Goal: Task Accomplishment & Management: Use online tool/utility

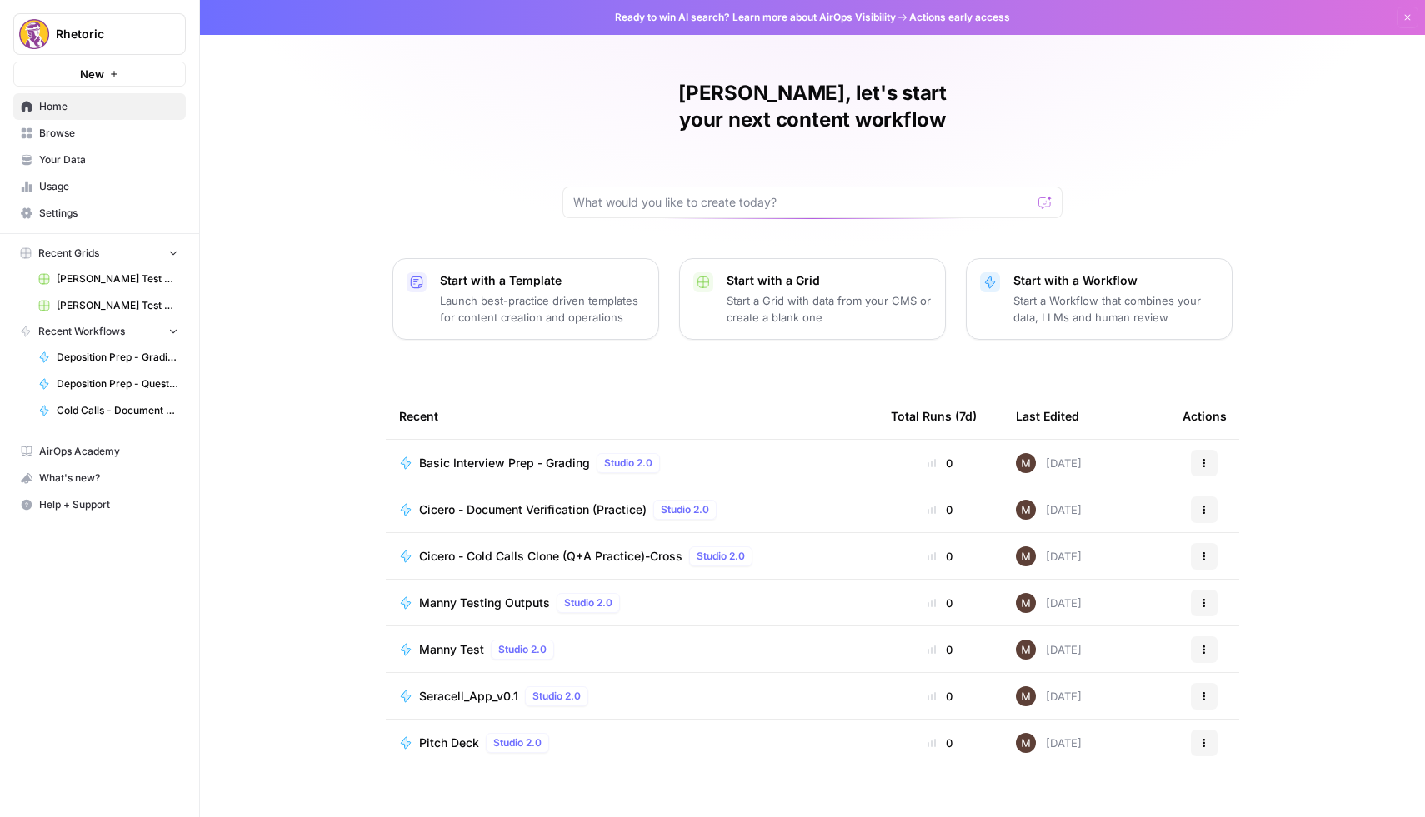
click at [325, 556] on div "[PERSON_NAME], let's start your next content workflow Start with a Template Lau…" at bounding box center [812, 408] width 1225 height 817
click at [119, 356] on span "Deposition Prep - Grading" at bounding box center [118, 357] width 122 height 15
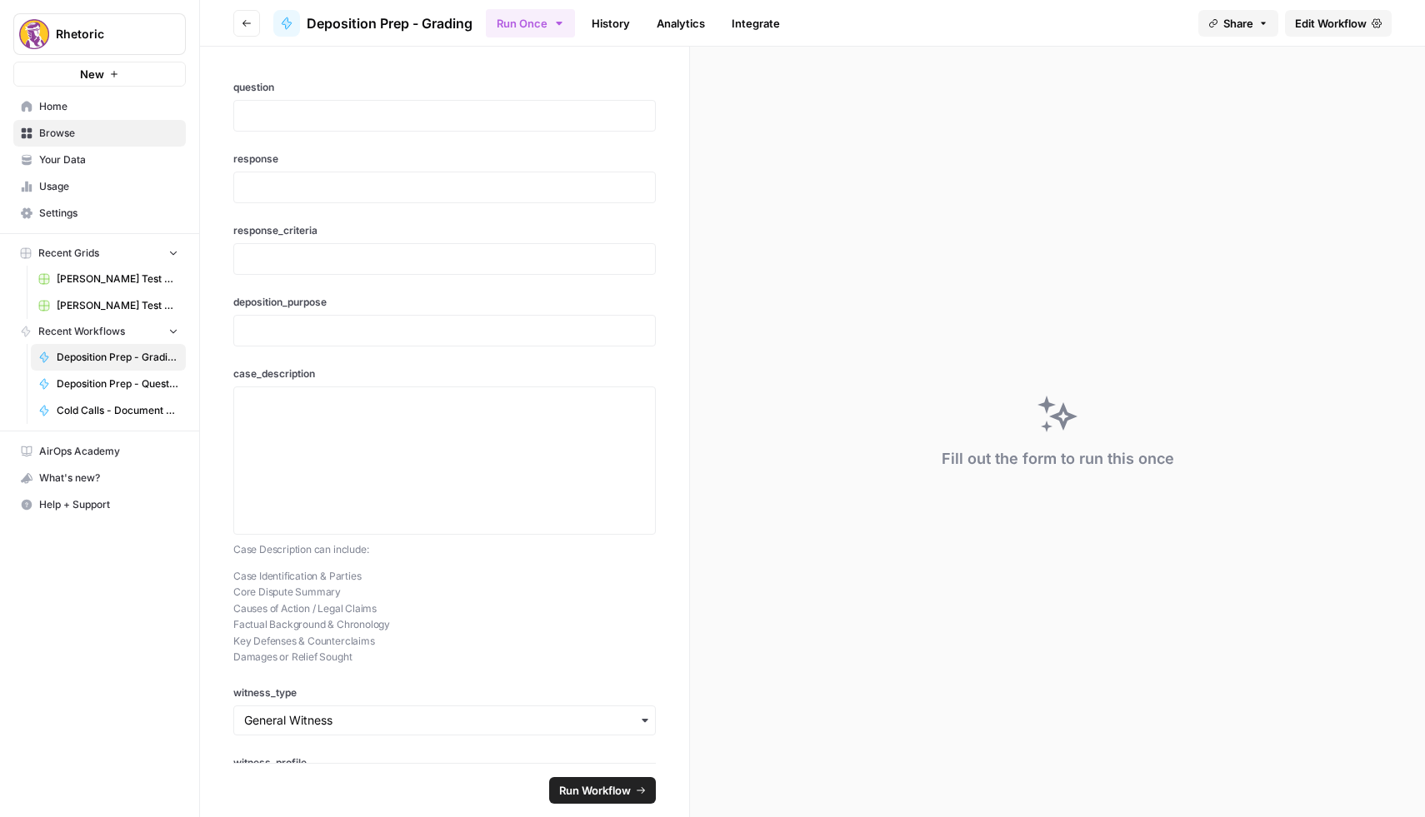
drag, startPoint x: 1424, startPoint y: 249, endPoint x: 1380, endPoint y: 250, distance: 44.2
click at [1379, 252] on div "Fill out the form to run this once" at bounding box center [1057, 432] width 735 height 771
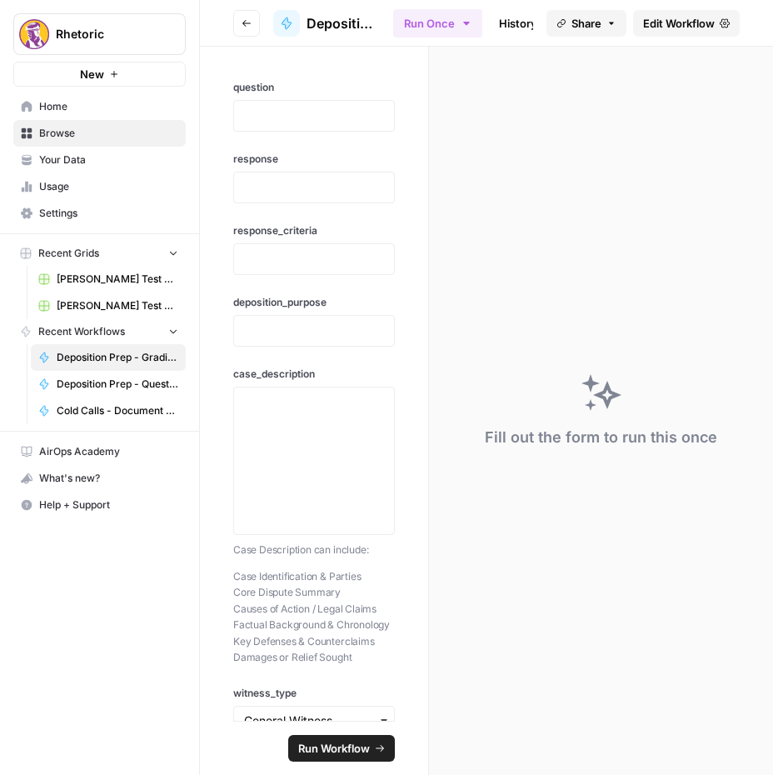
click at [667, 23] on span "Edit Workflow" at bounding box center [679, 23] width 72 height 17
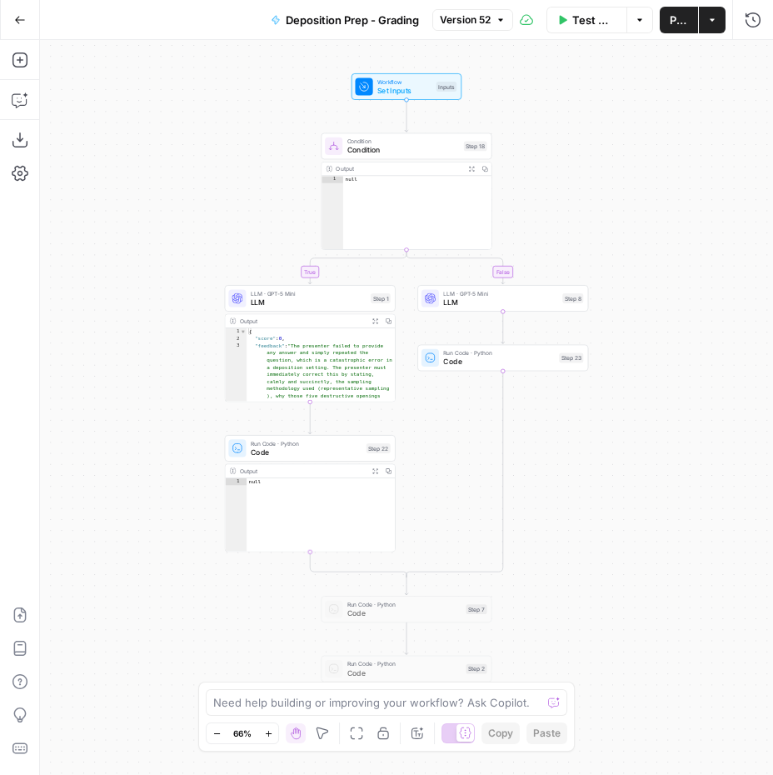
type textarea "**********"
click at [307, 381] on div "{ "score" : 0 , "feedback" : "The presenter failed to provide any answer and si…" at bounding box center [321, 512] width 149 height 368
click at [304, 302] on span "LLM" at bounding box center [309, 302] width 116 height 11
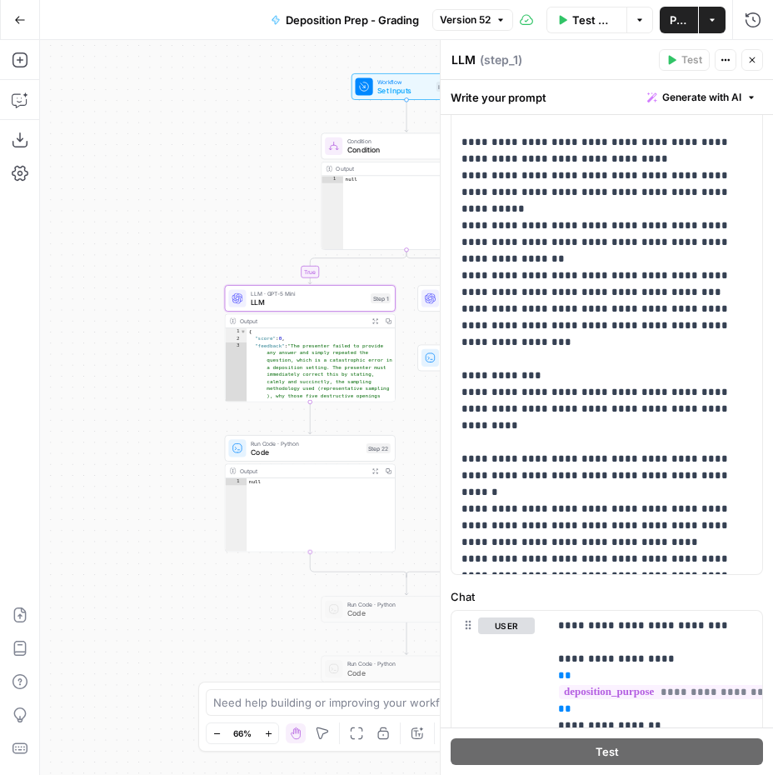
scroll to position [318, 0]
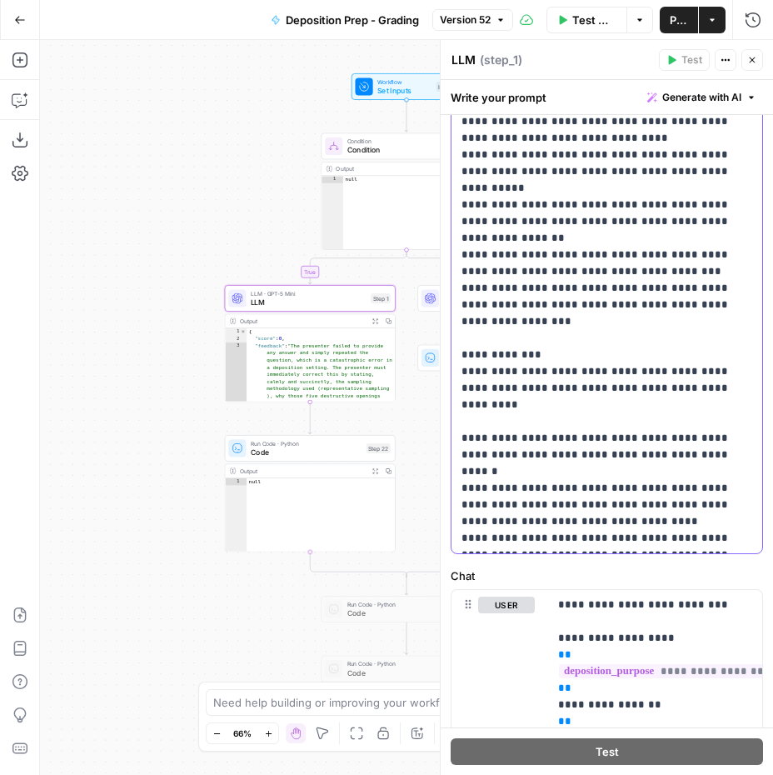
drag, startPoint x: 500, startPoint y: 490, endPoint x: 712, endPoint y: 539, distance: 217.3
drag, startPoint x: 494, startPoint y: 487, endPoint x: 705, endPoint y: 538, distance: 217.0
paste div
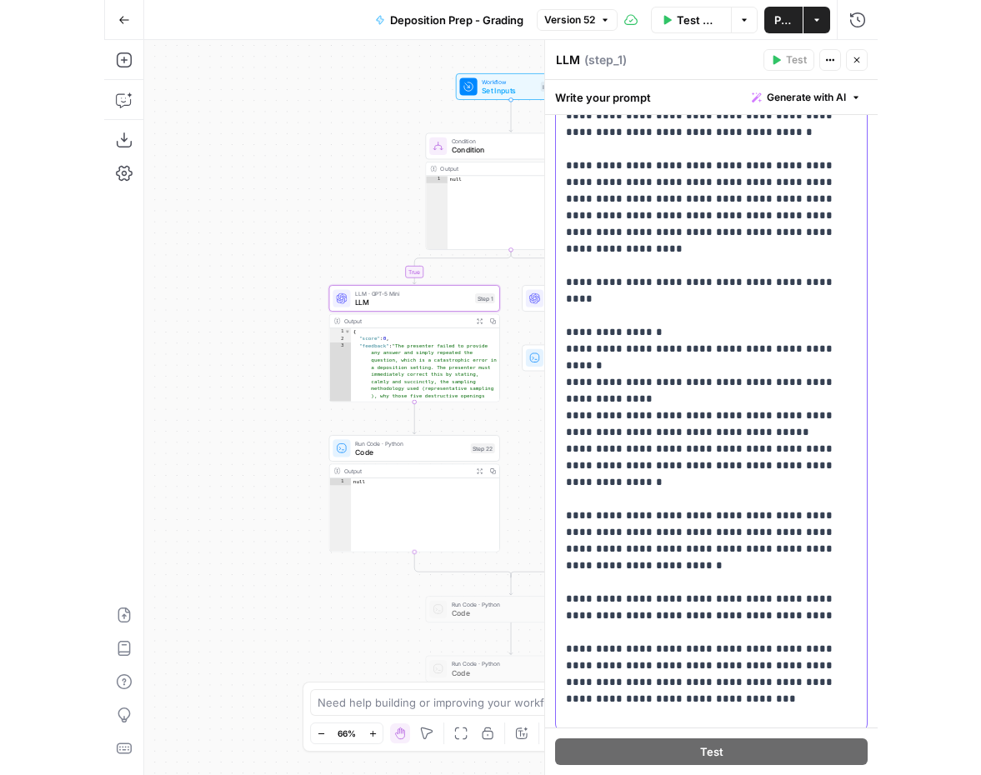
scroll to position [0, 0]
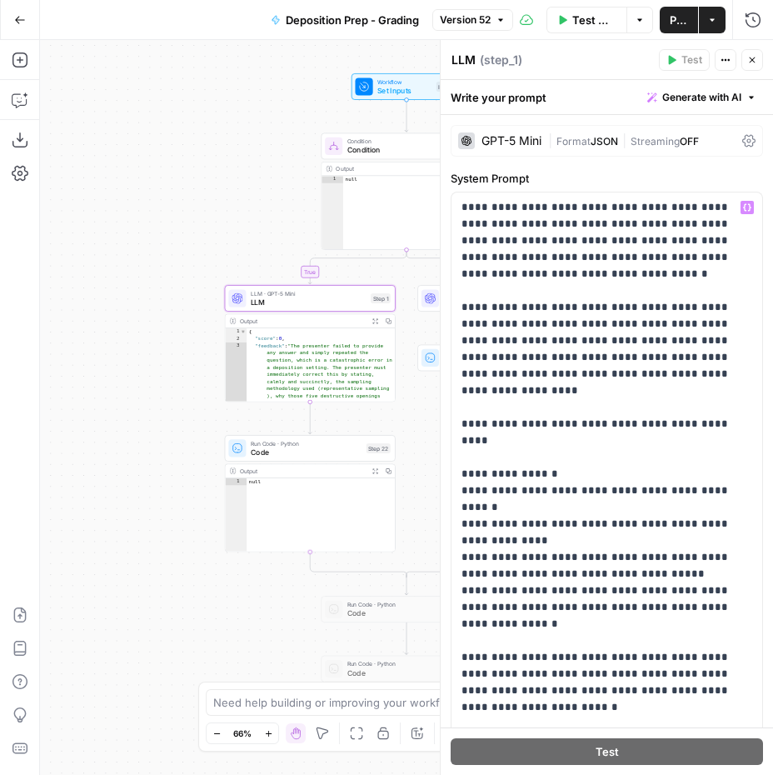
click at [517, 147] on div "GPT-5 Mini" at bounding box center [499, 140] width 83 height 17
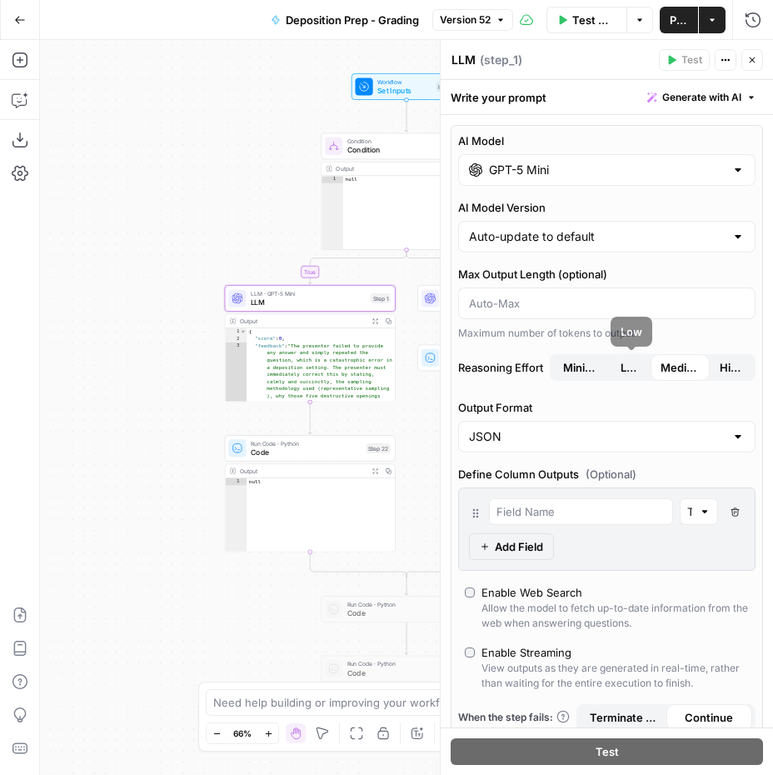
click at [628, 363] on span "Low" at bounding box center [631, 367] width 20 height 17
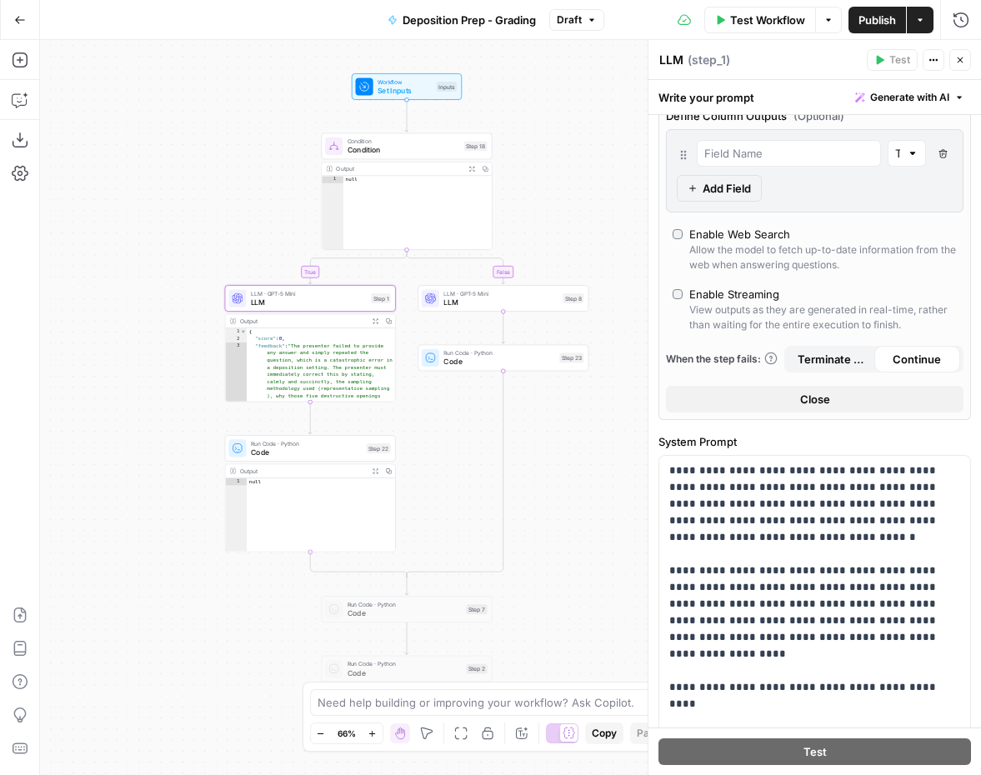
scroll to position [376, 0]
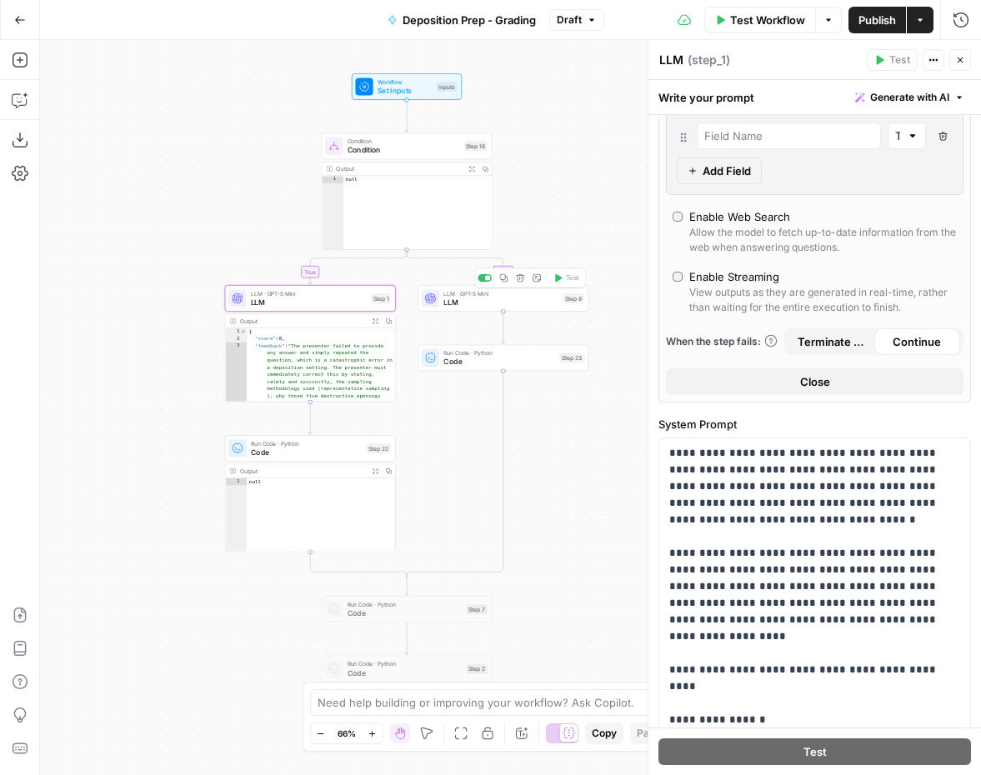
click at [477, 305] on span "LLM" at bounding box center [500, 302] width 115 height 11
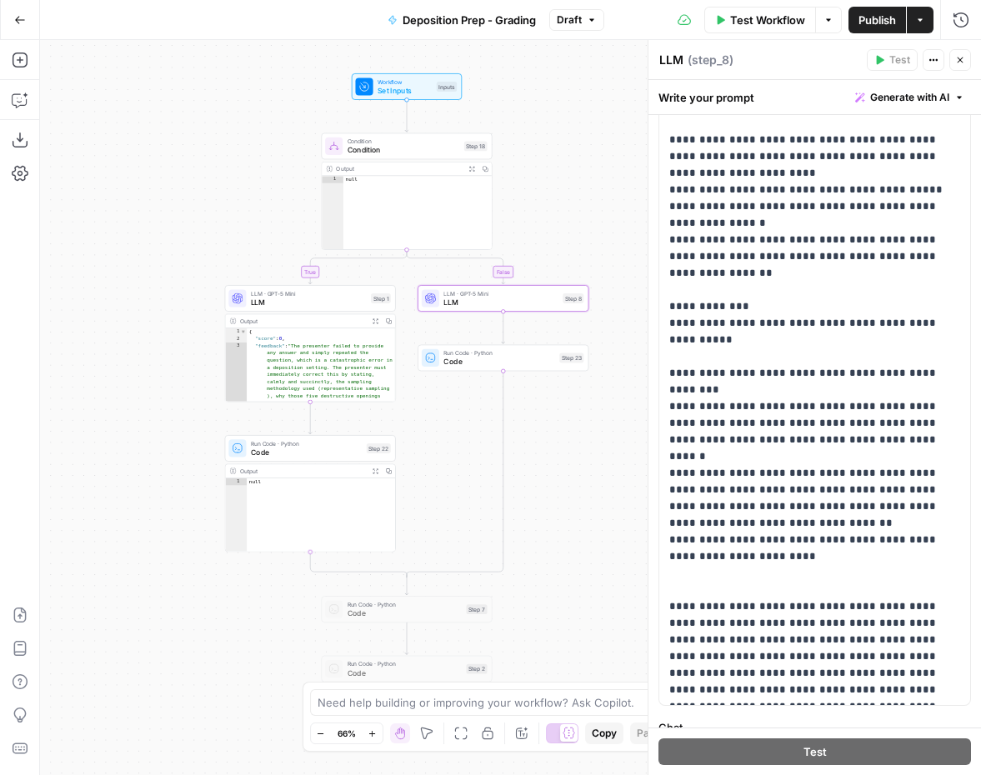
scroll to position [167, 0]
drag, startPoint x: 705, startPoint y: 641, endPoint x: 931, endPoint y: 684, distance: 229.9
paste div
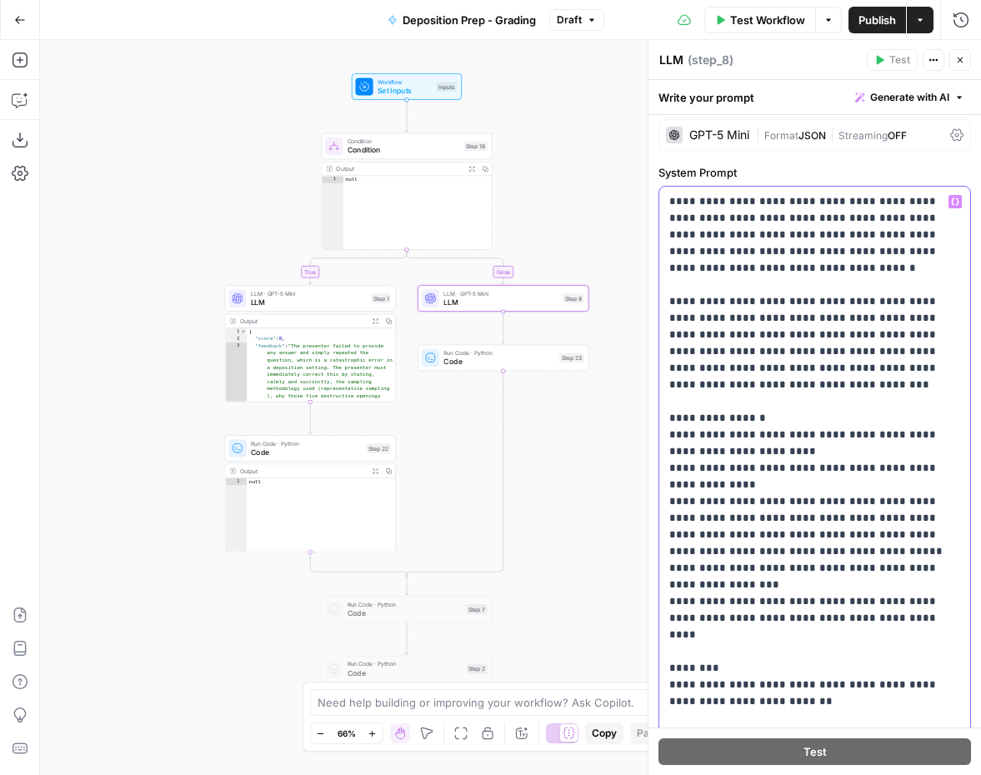
scroll to position [0, 0]
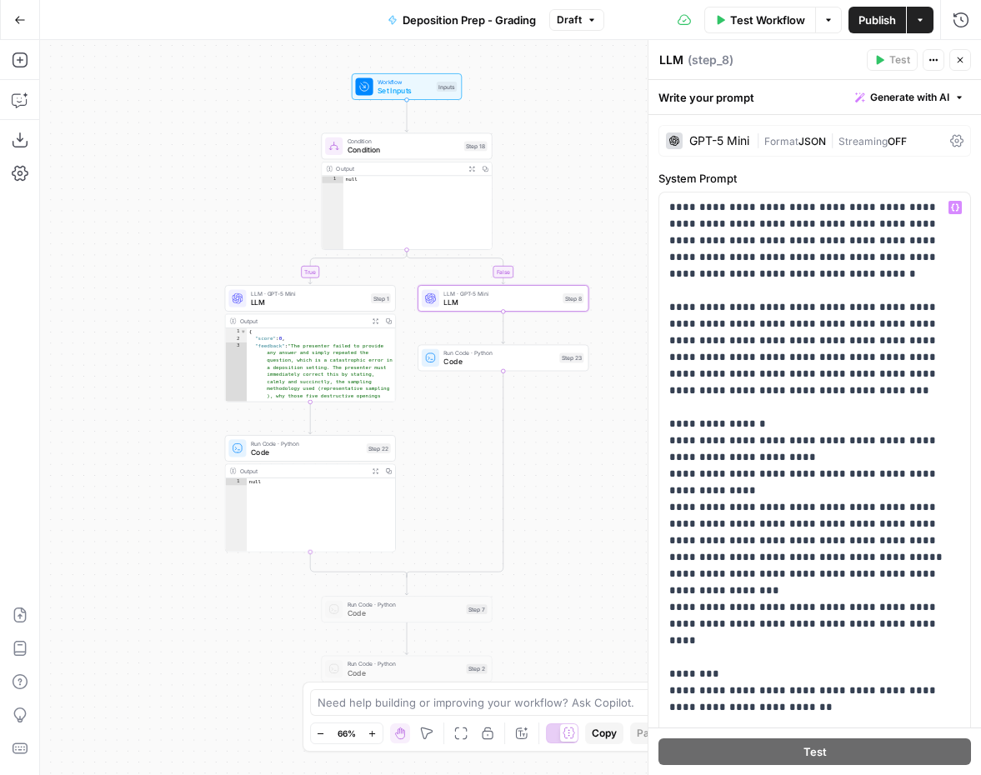
click at [714, 141] on div "GPT-5 Mini" at bounding box center [719, 141] width 60 height 12
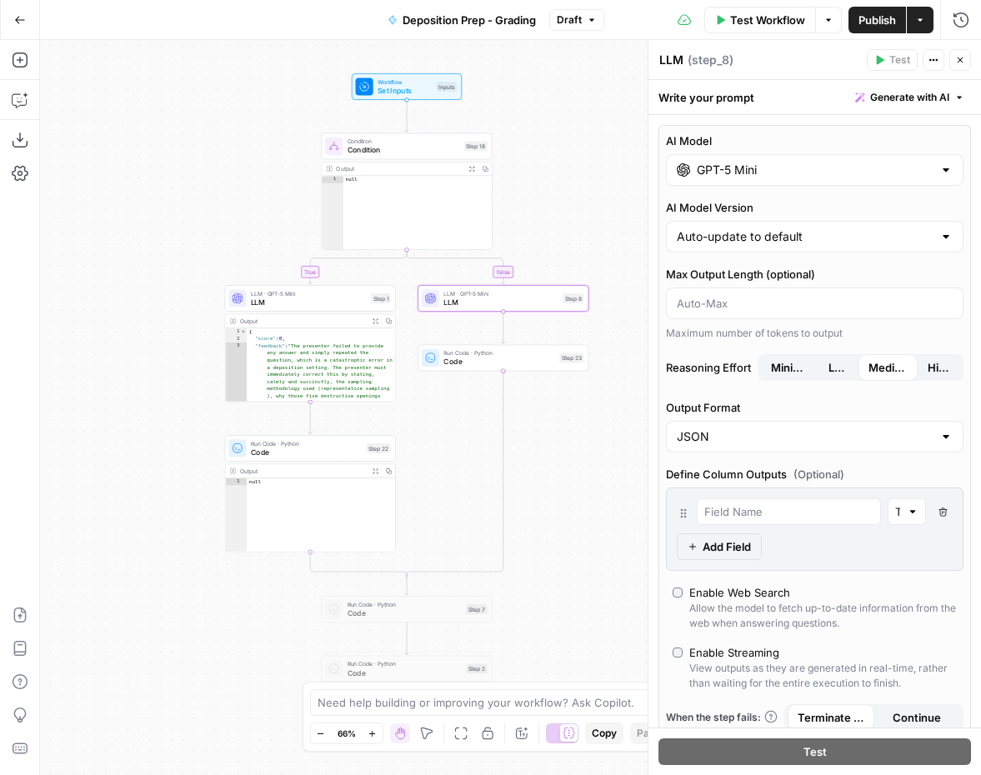
click at [832, 366] on span "Low" at bounding box center [838, 367] width 20 height 17
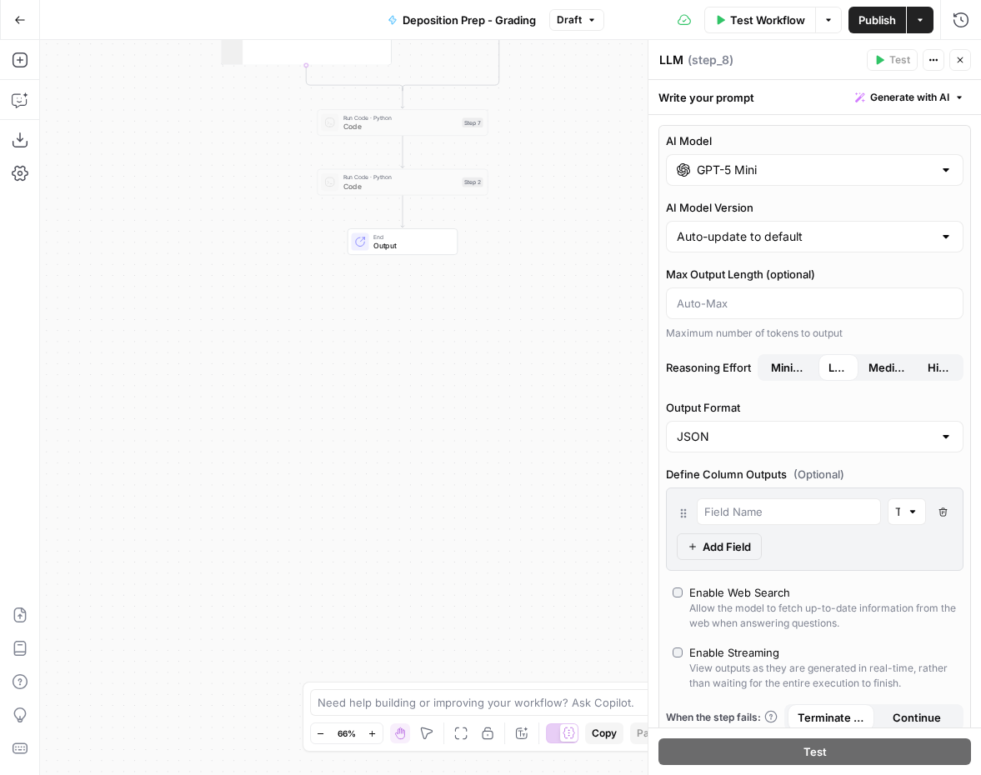
click at [443, 447] on div "true false Workflow Set Inputs Inputs Condition Condition Step 18 Output Expand…" at bounding box center [510, 407] width 941 height 735
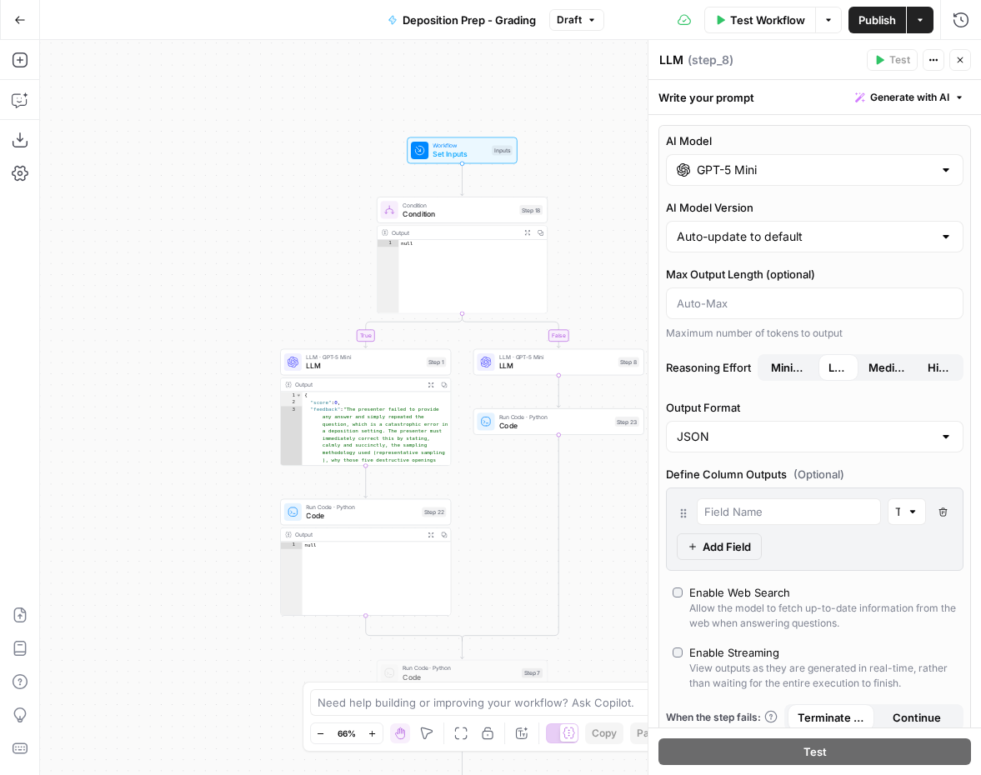
click at [864, 20] on span "Publish" at bounding box center [876, 20] width 37 height 17
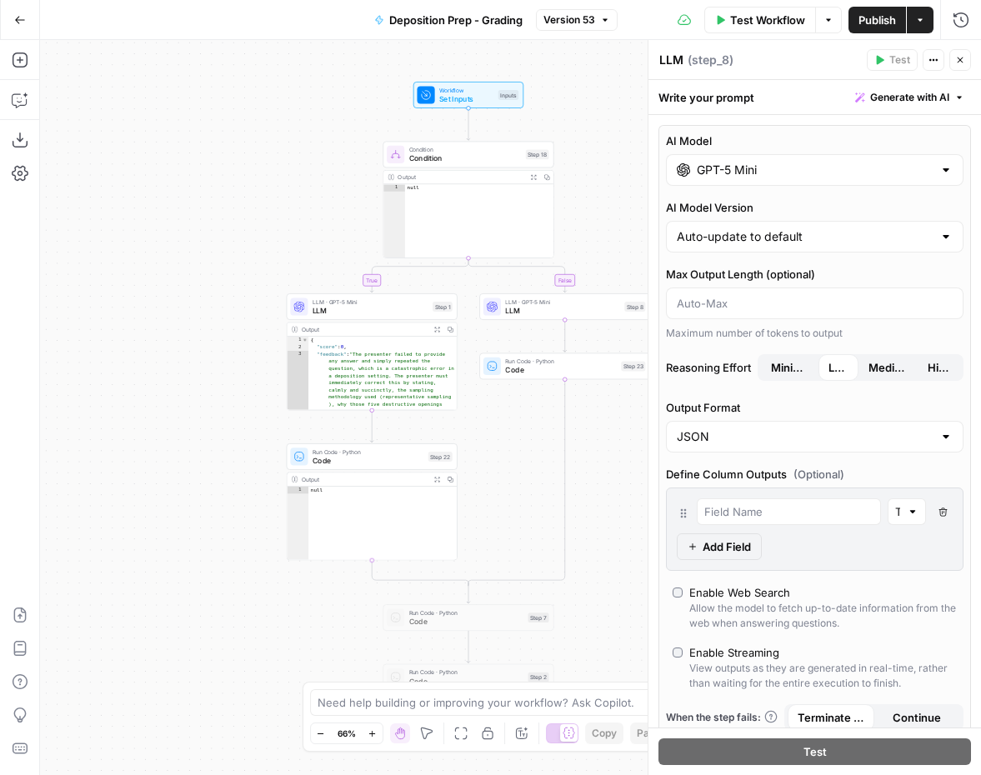
click at [23, 26] on button "Go Back" at bounding box center [20, 20] width 30 height 30
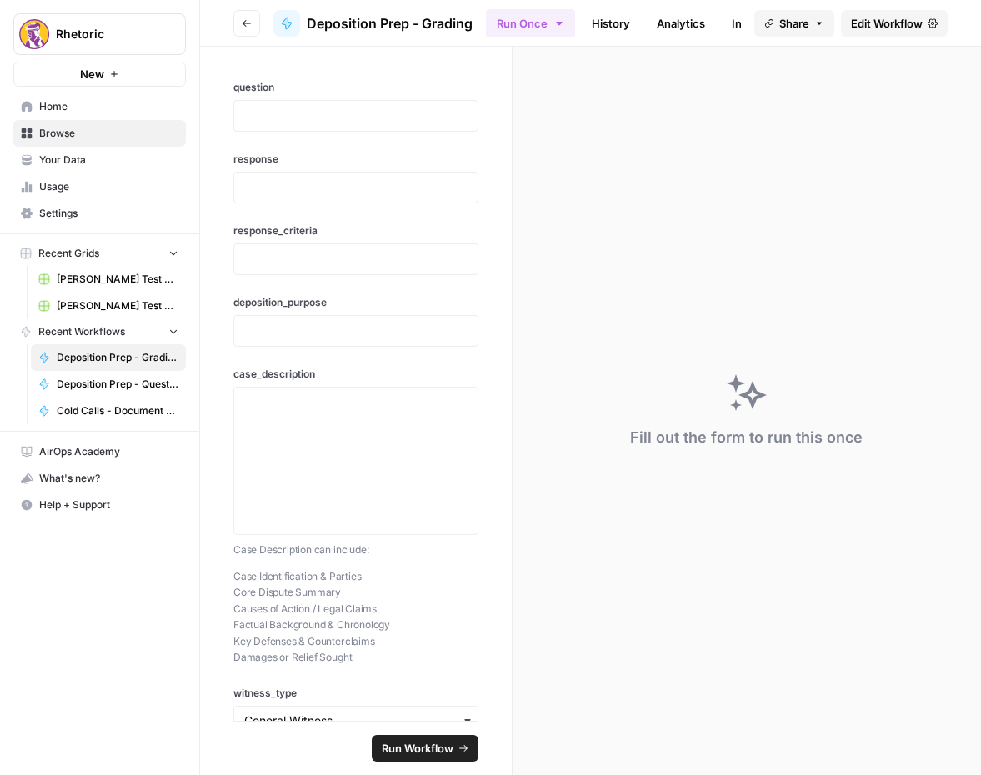
click at [245, 22] on icon "button" at bounding box center [246, 23] width 8 height 7
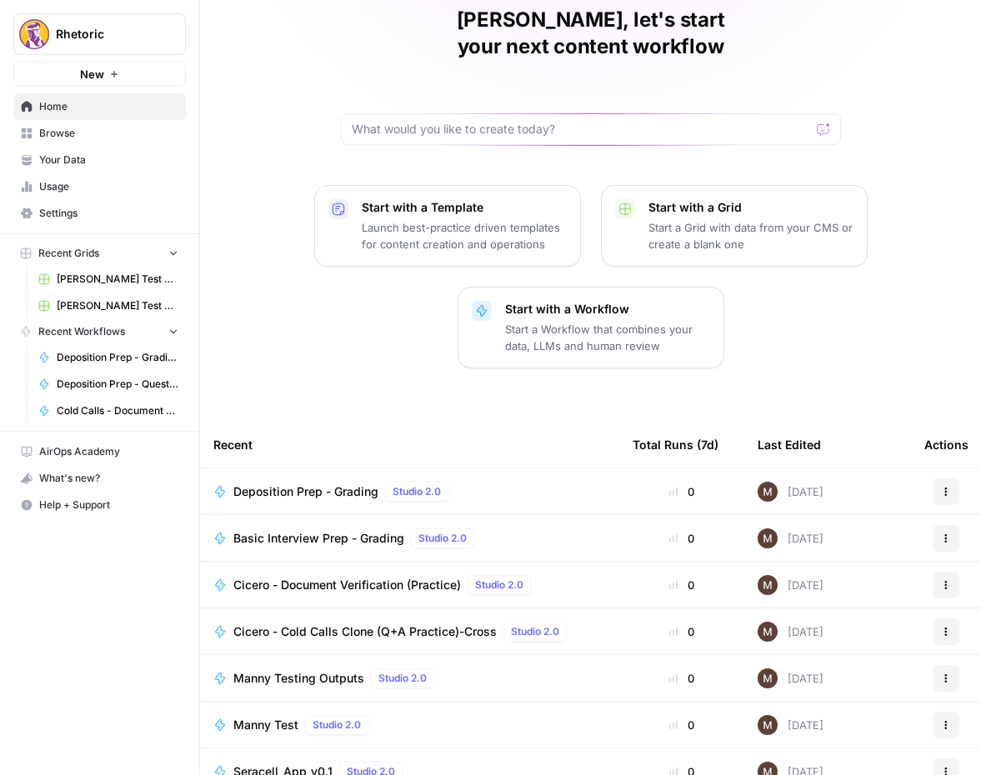
scroll to position [93, 0]
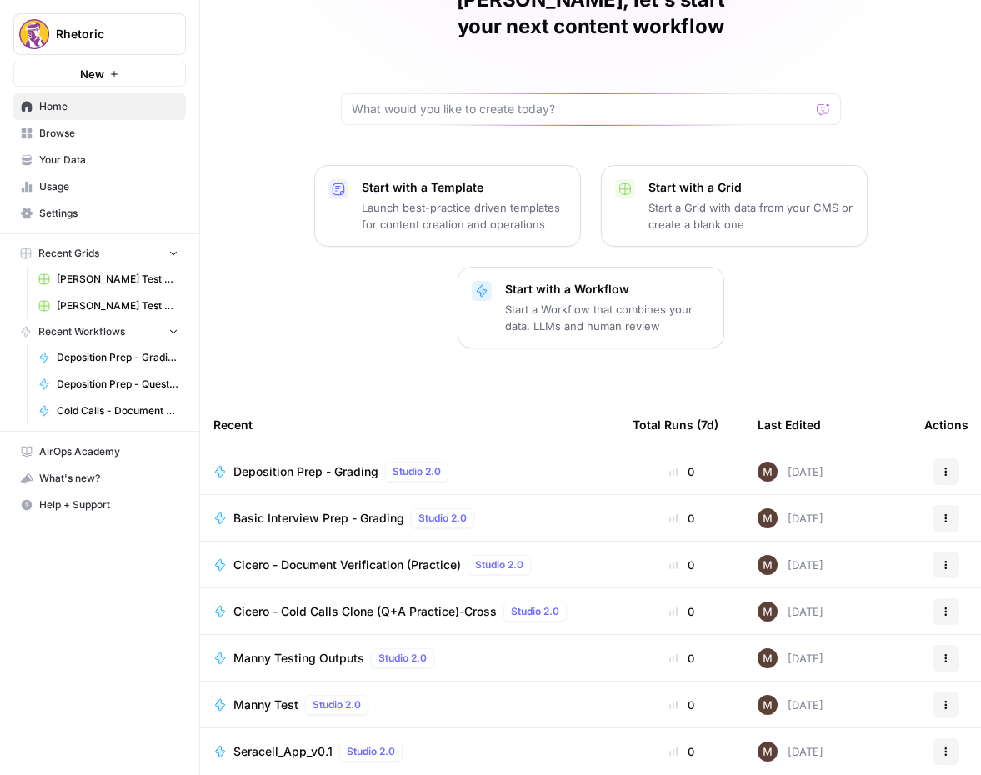
click at [339, 510] on span "Basic Interview Prep - Grading" at bounding box center [318, 518] width 171 height 17
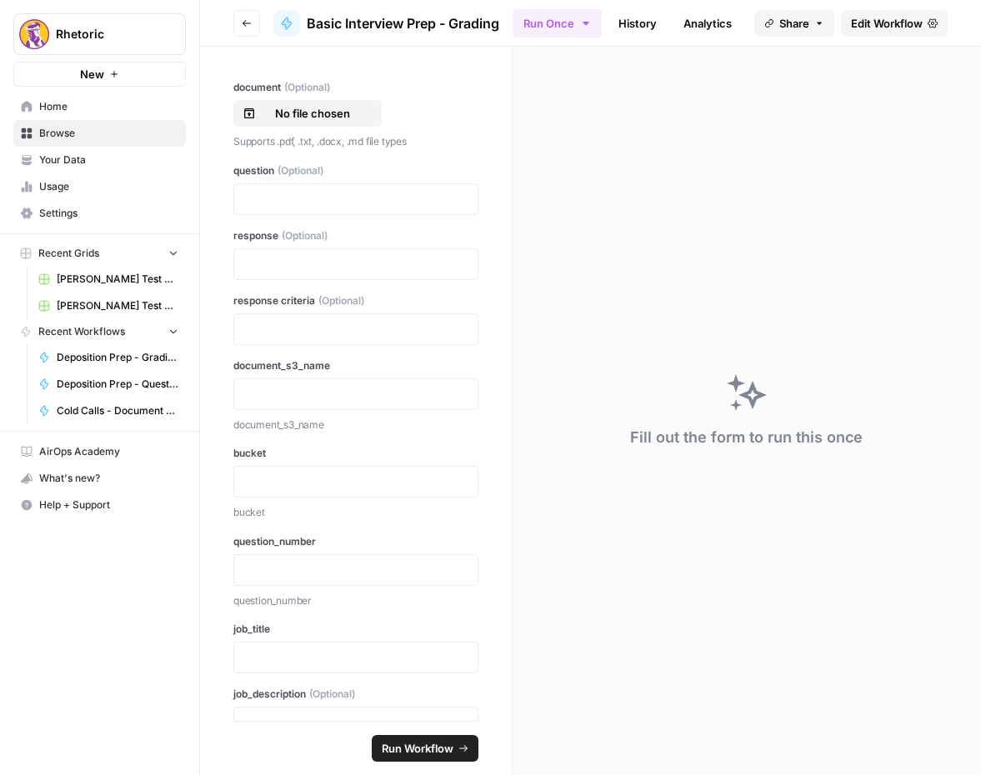
click at [897, 23] on span "Edit Workflow" at bounding box center [887, 23] width 72 height 17
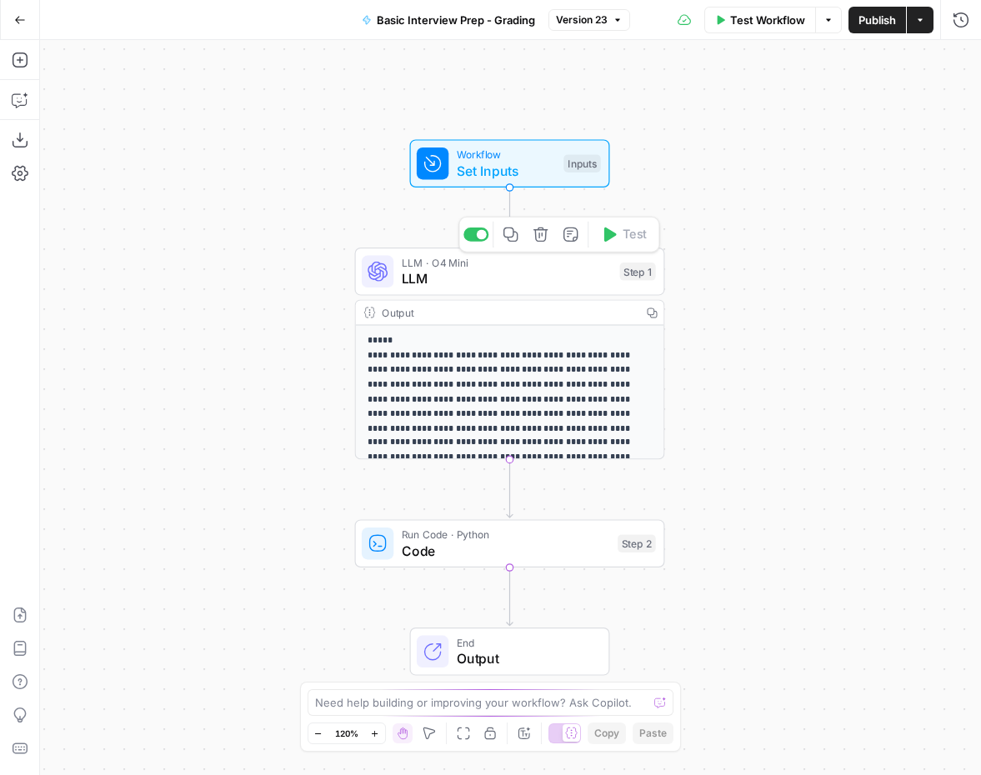
click at [542, 272] on span "LLM" at bounding box center [507, 278] width 210 height 20
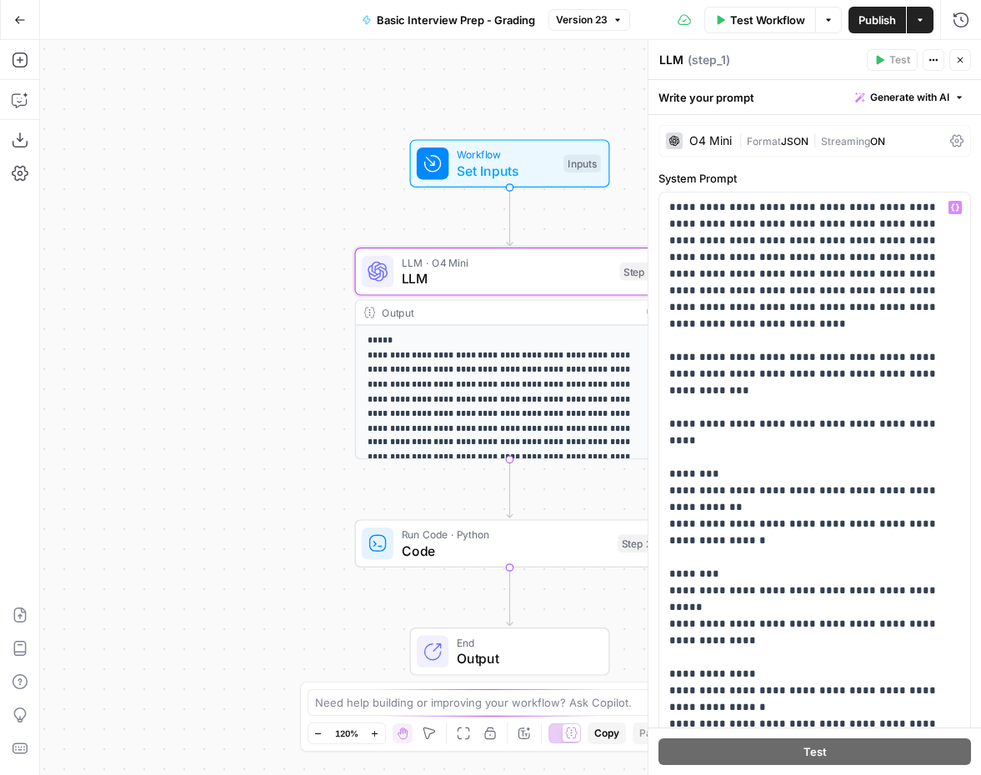
scroll to position [317, 0]
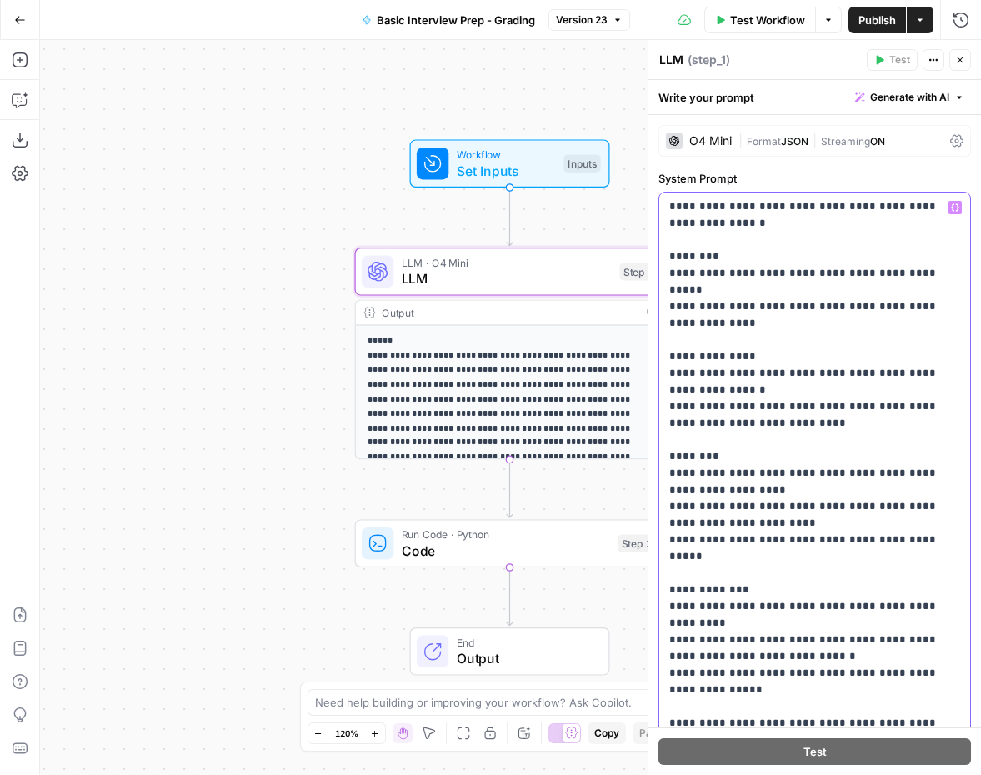
drag, startPoint x: 670, startPoint y: 608, endPoint x: 878, endPoint y: 657, distance: 214.0
click at [878, 657] on p "**********" at bounding box center [814, 373] width 291 height 983
click at [713, 144] on div "O4 Mini" at bounding box center [710, 141] width 42 height 12
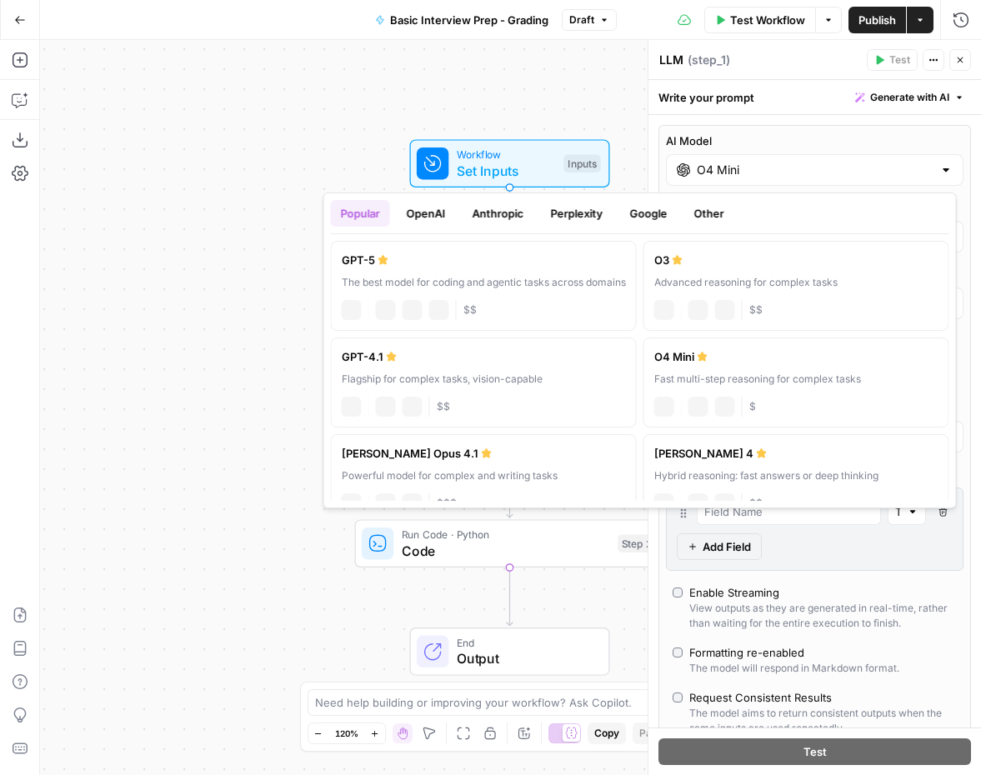
click at [738, 170] on input "O4 Mini" at bounding box center [815, 170] width 236 height 17
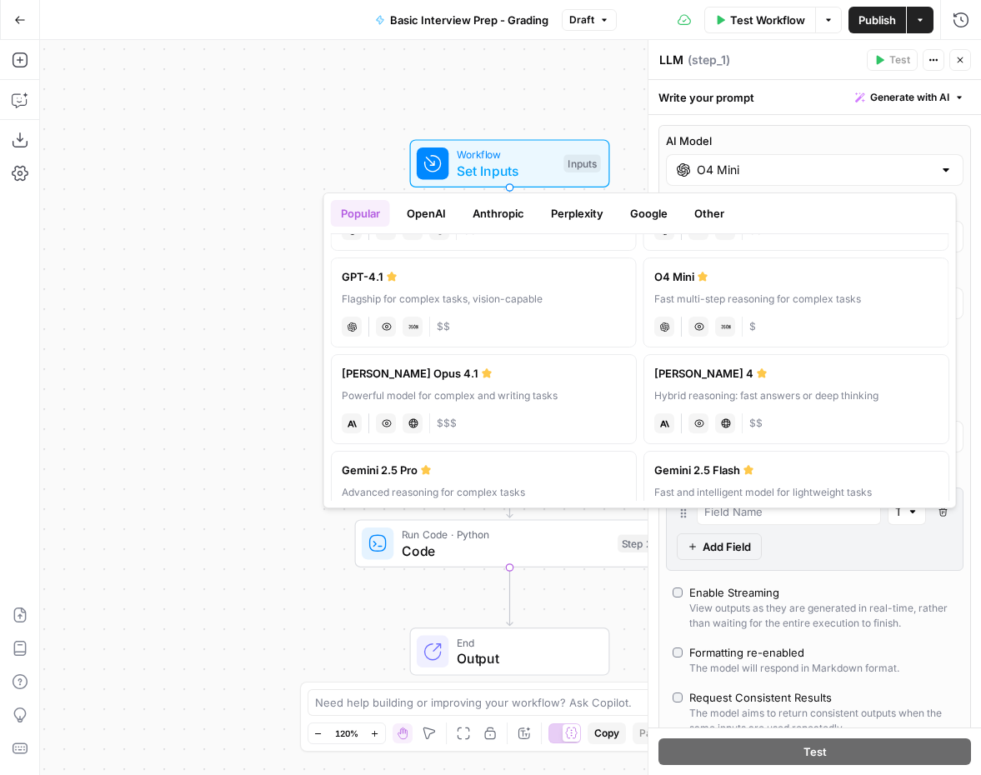
scroll to position [0, 0]
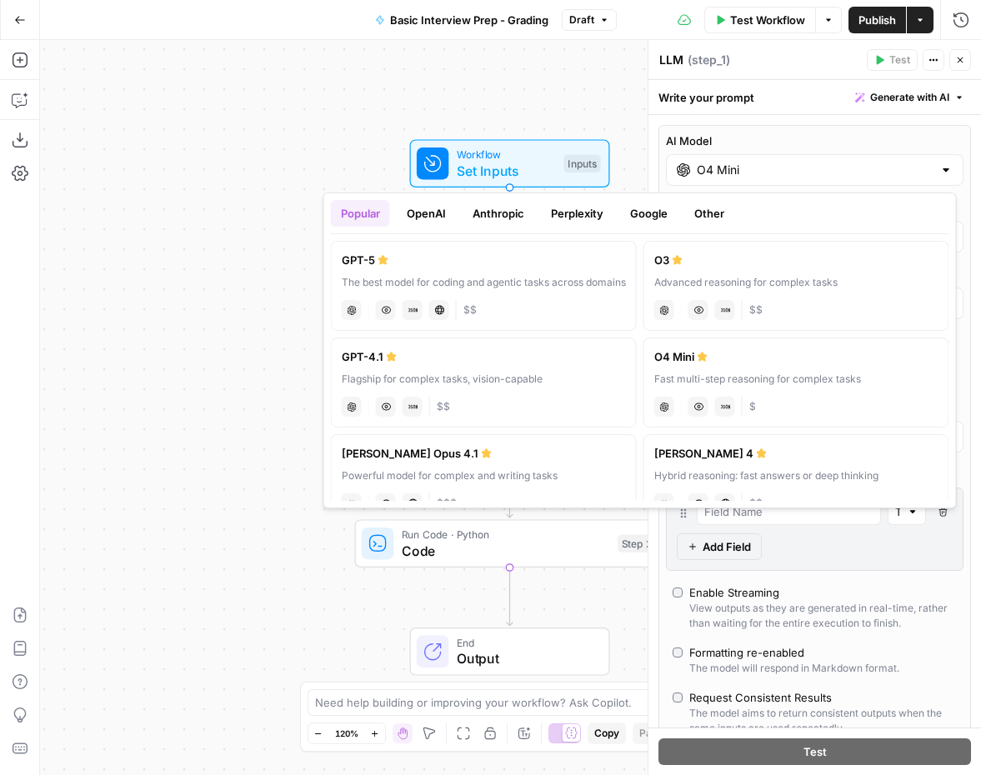
click at [417, 212] on button "OpenAI" at bounding box center [426, 213] width 59 height 27
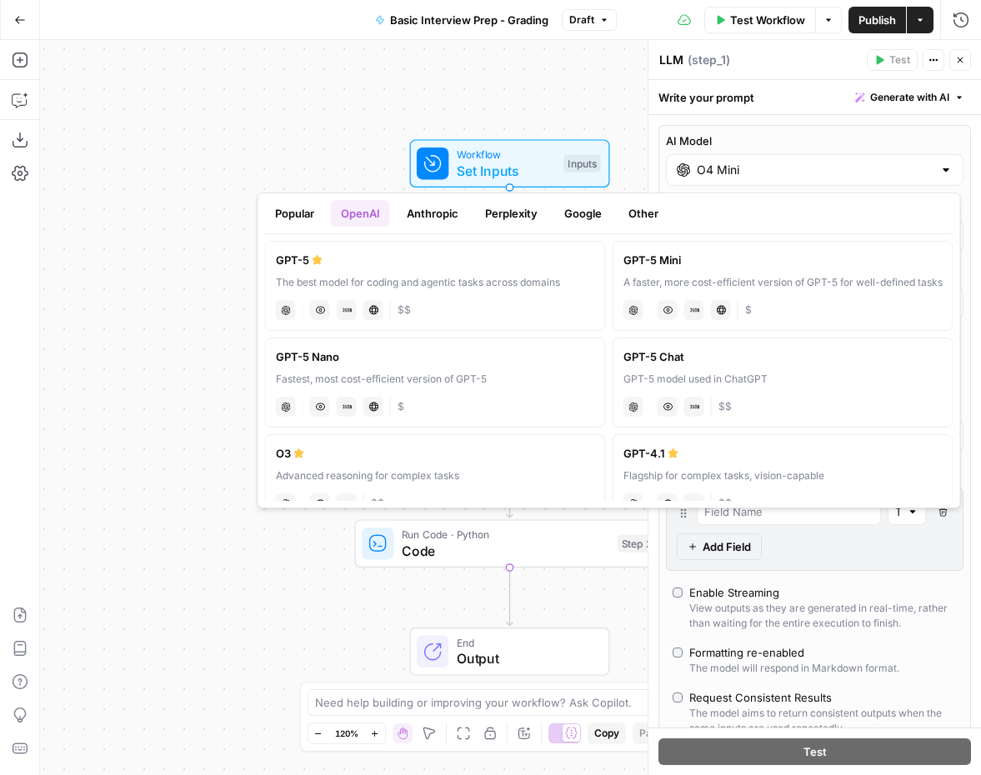
click at [710, 265] on div "GPT-5 Mini" at bounding box center [782, 260] width 319 height 17
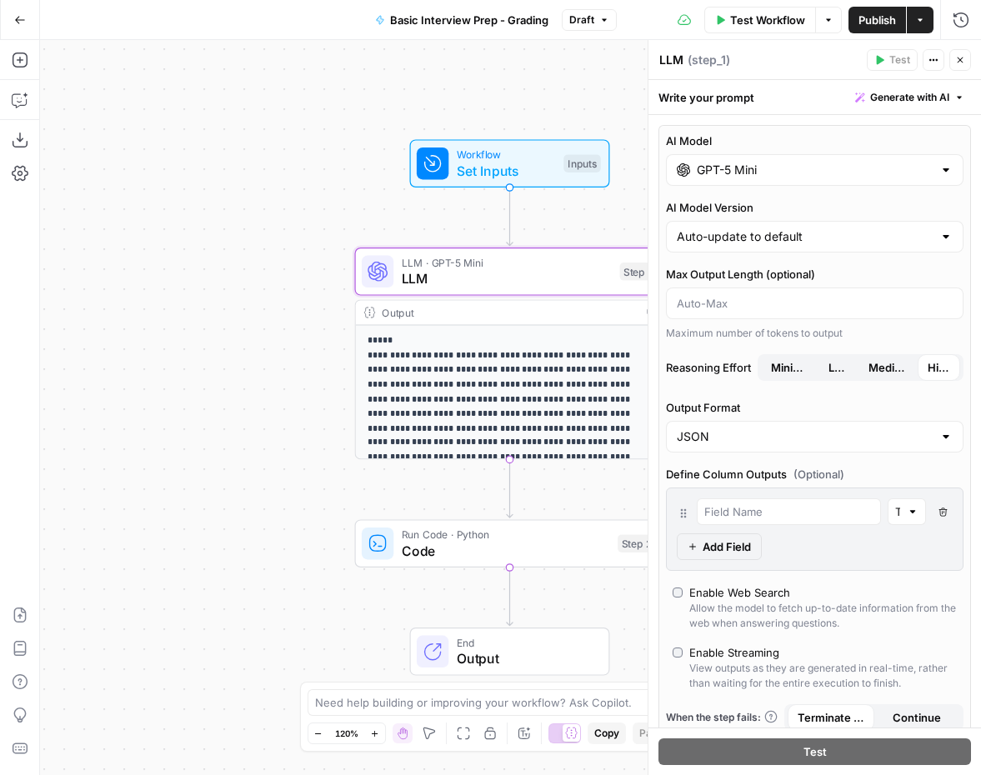
click at [798, 173] on input "GPT-5 Mini" at bounding box center [815, 170] width 236 height 17
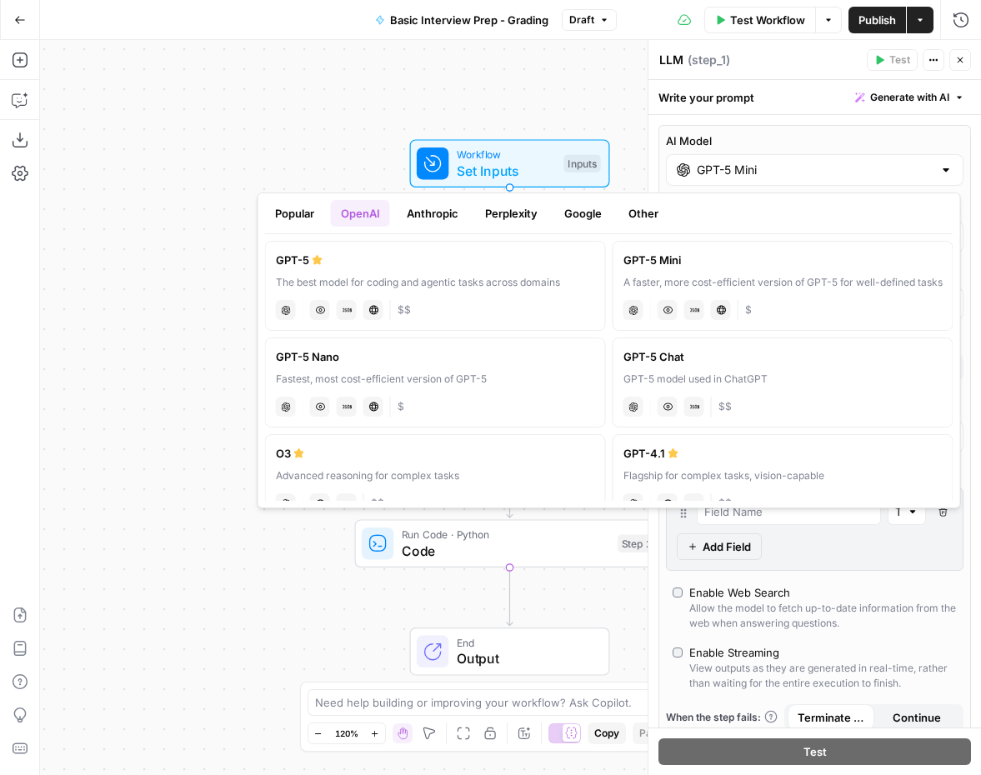
click at [295, 219] on button "Popular" at bounding box center [294, 213] width 59 height 27
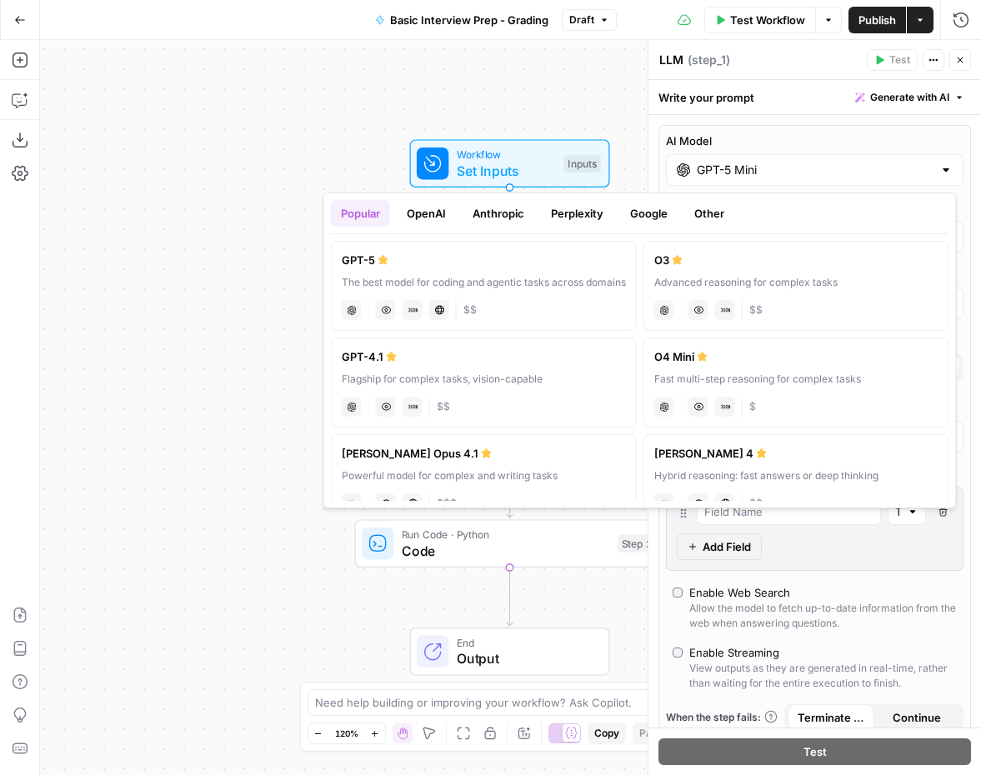
click at [429, 221] on button "OpenAI" at bounding box center [426, 213] width 59 height 27
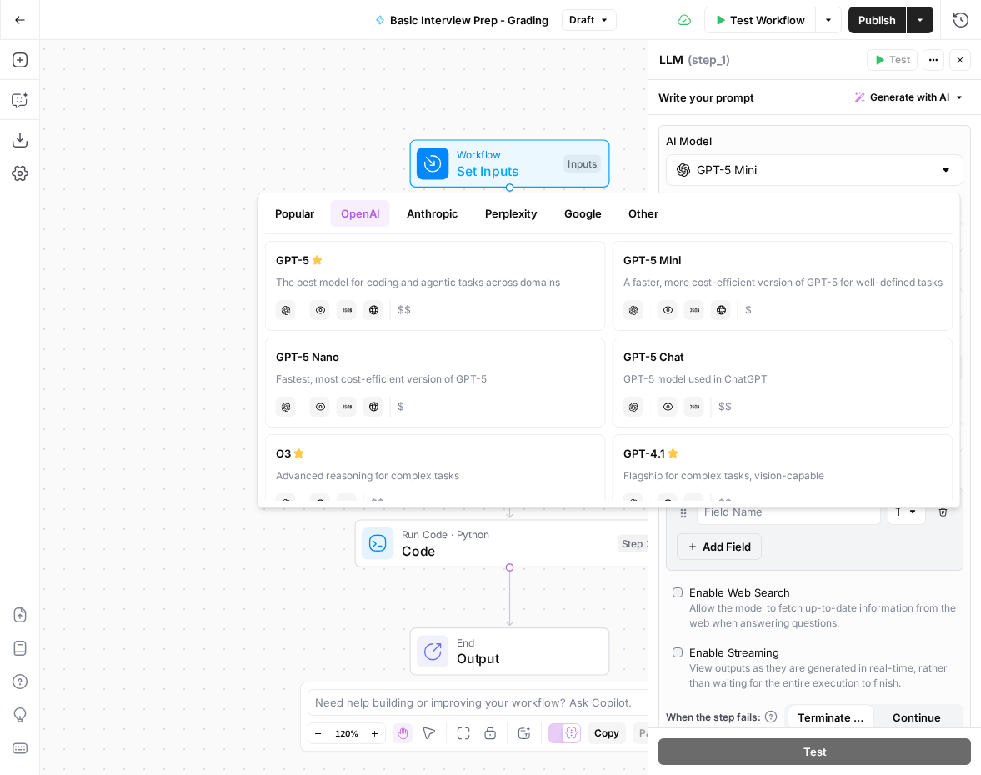
click at [634, 212] on button "Other" at bounding box center [643, 213] width 50 height 27
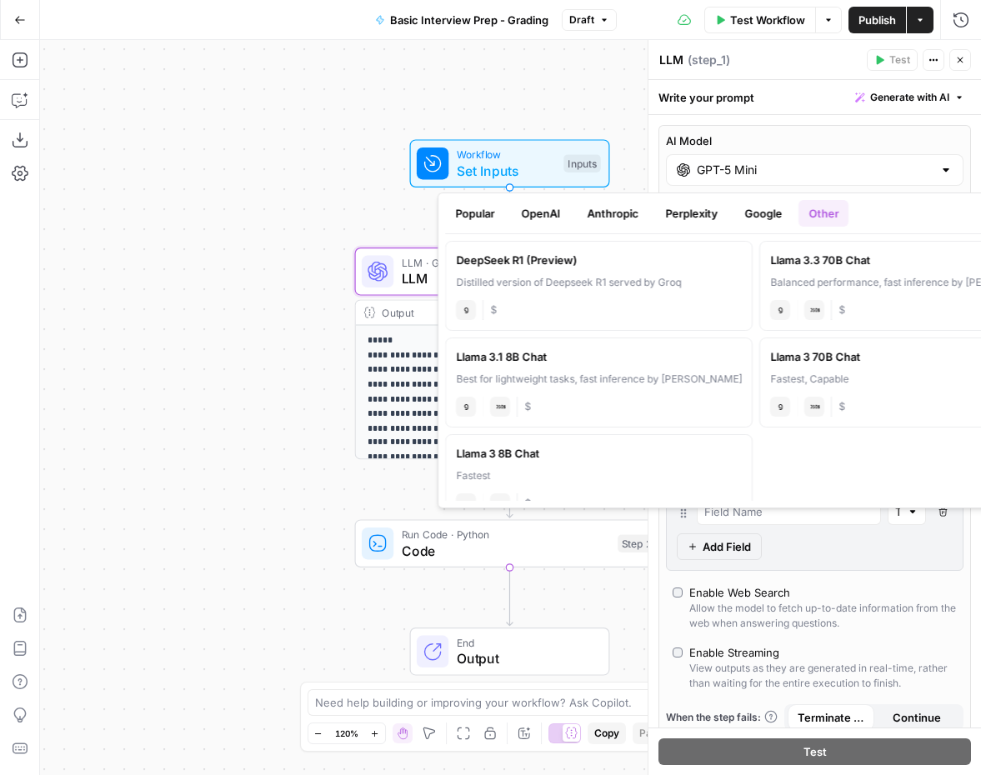
click at [764, 214] on button "Google" at bounding box center [762, 213] width 57 height 27
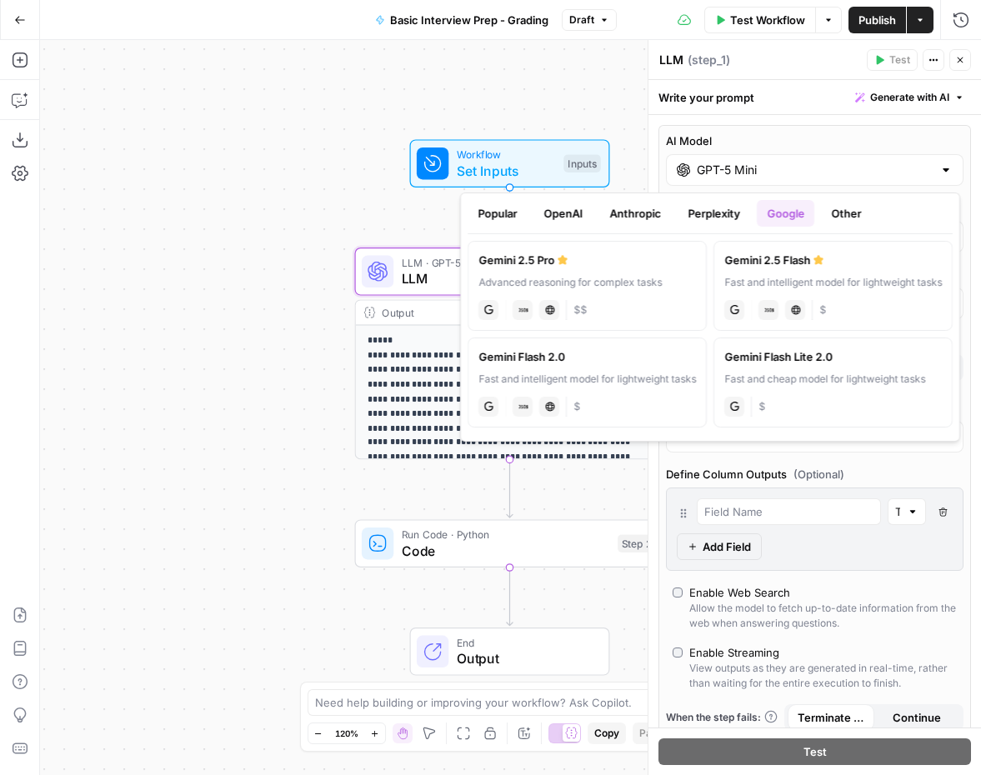
click at [709, 215] on button "Perplexity" at bounding box center [713, 213] width 72 height 27
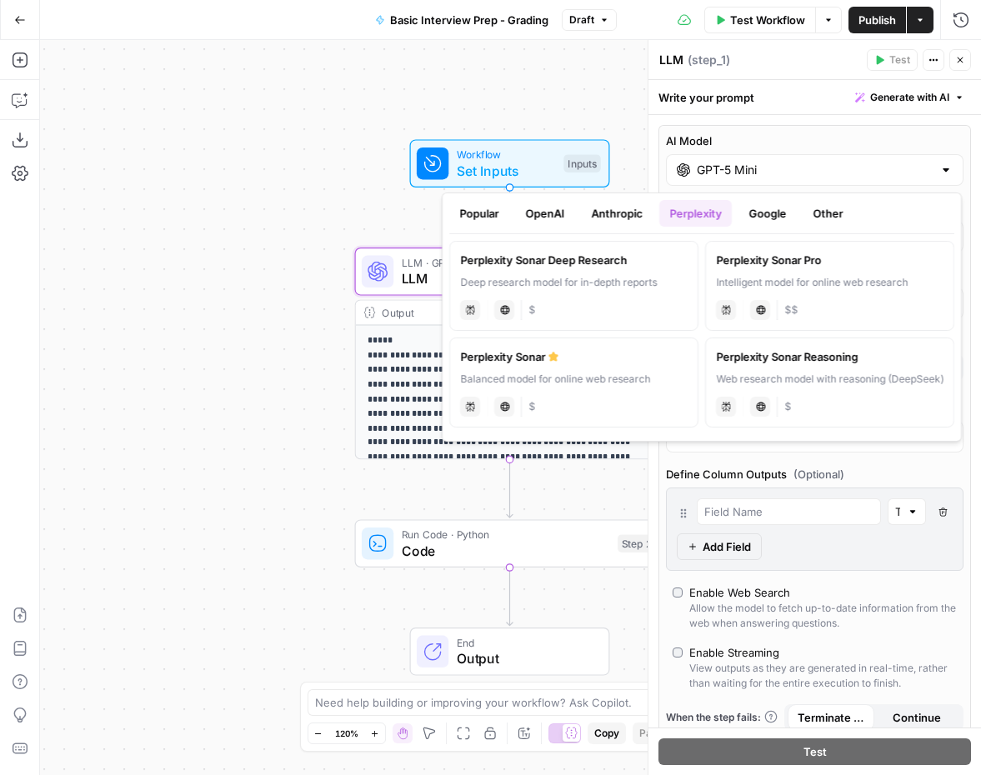
click at [617, 214] on button "Anthropic" at bounding box center [617, 213] width 72 height 27
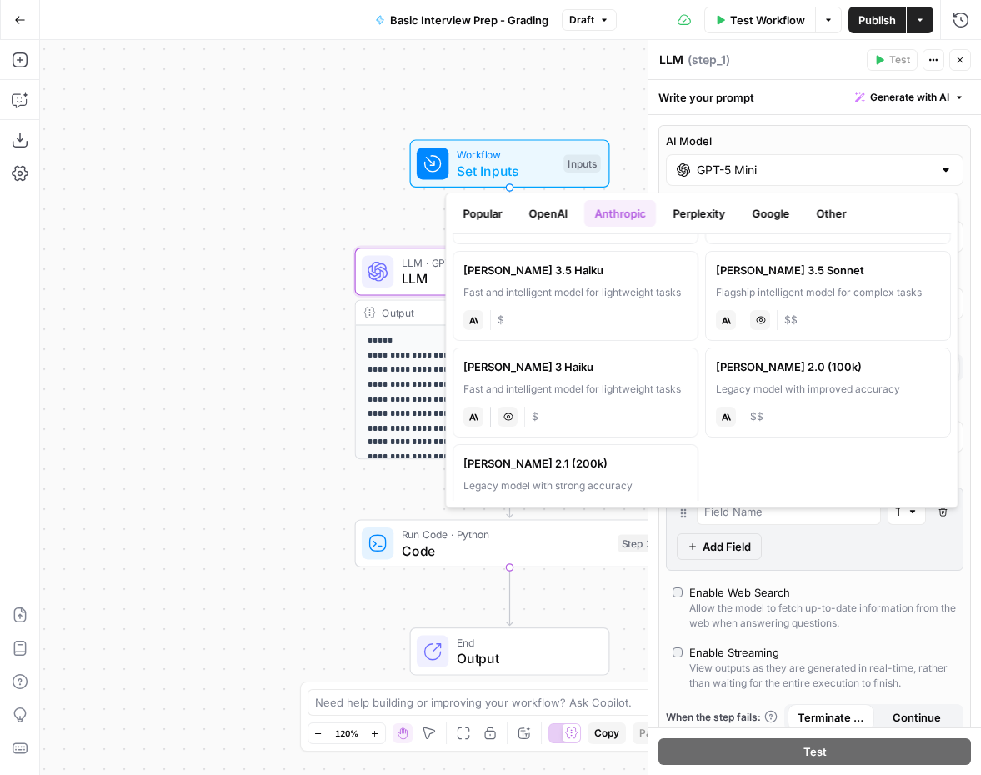
scroll to position [223, 0]
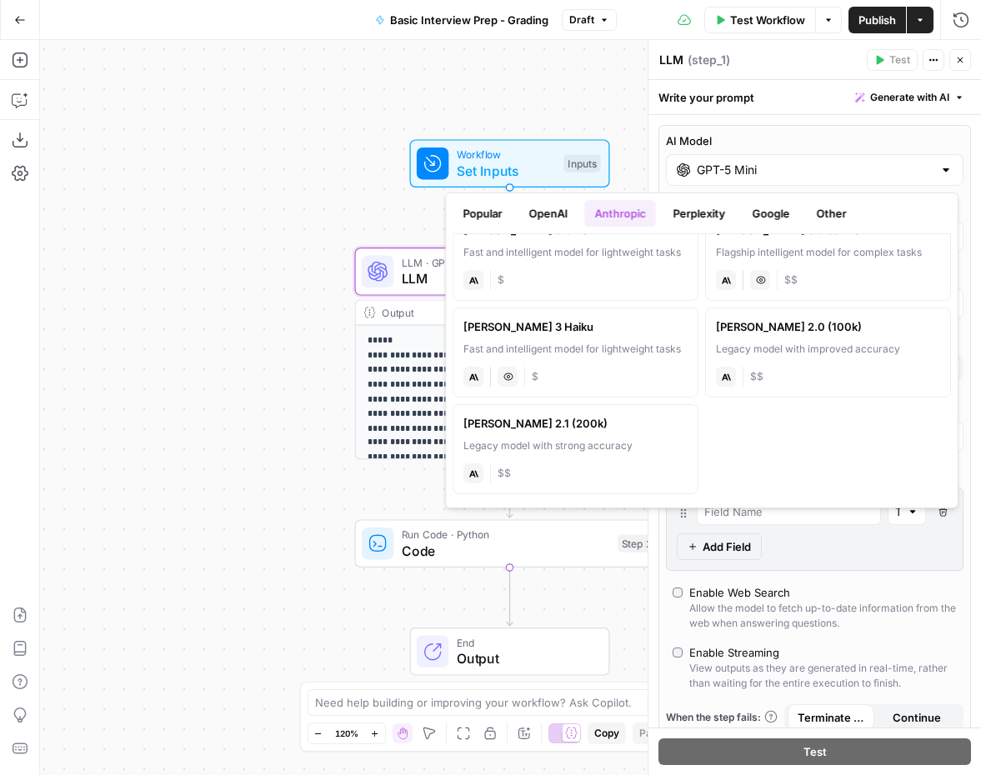
click at [552, 215] on button "OpenAI" at bounding box center [547, 213] width 59 height 27
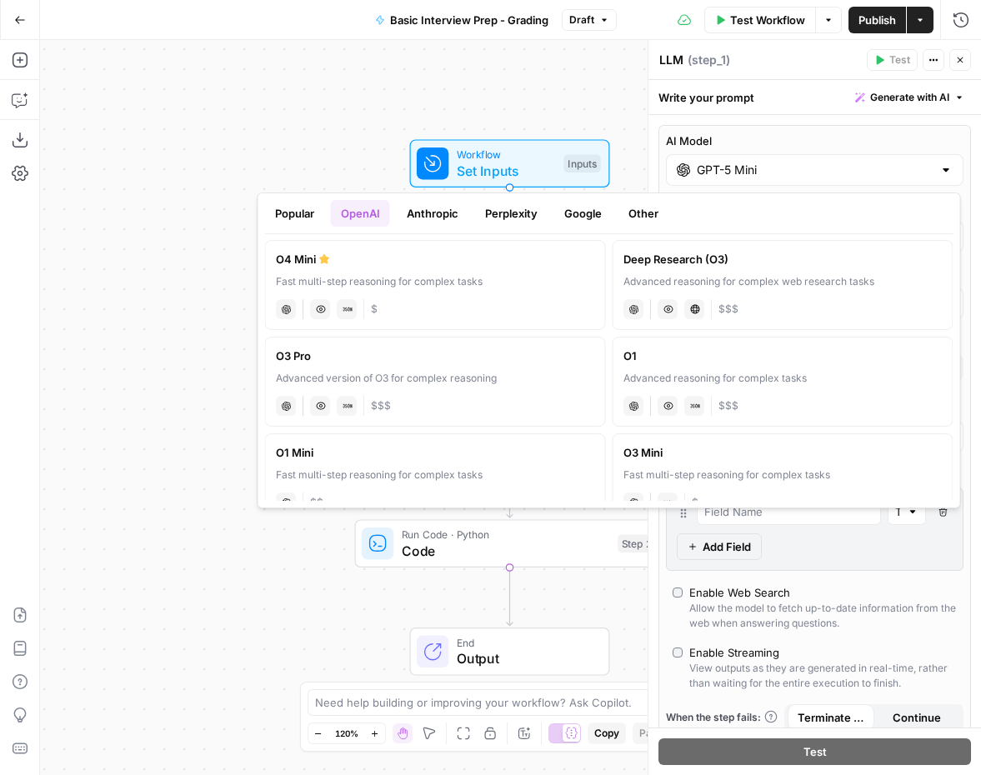
scroll to position [560, 0]
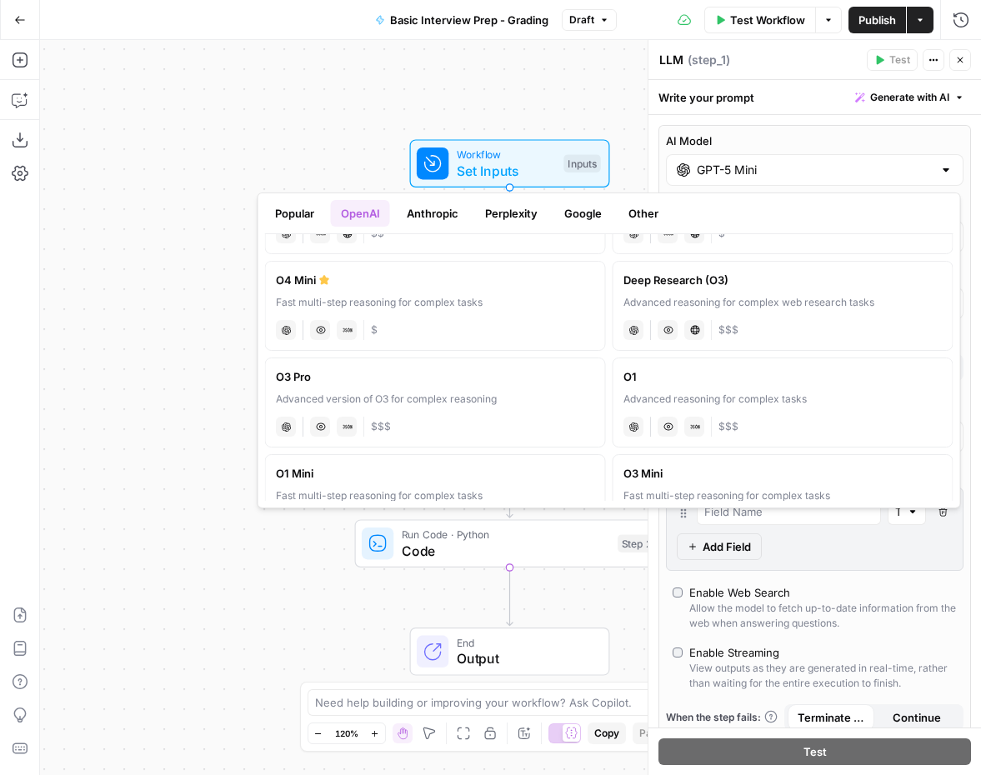
click at [424, 317] on div "chat Vision Capabilities JSON Mode $" at bounding box center [435, 328] width 319 height 23
type input "O4 Mini"
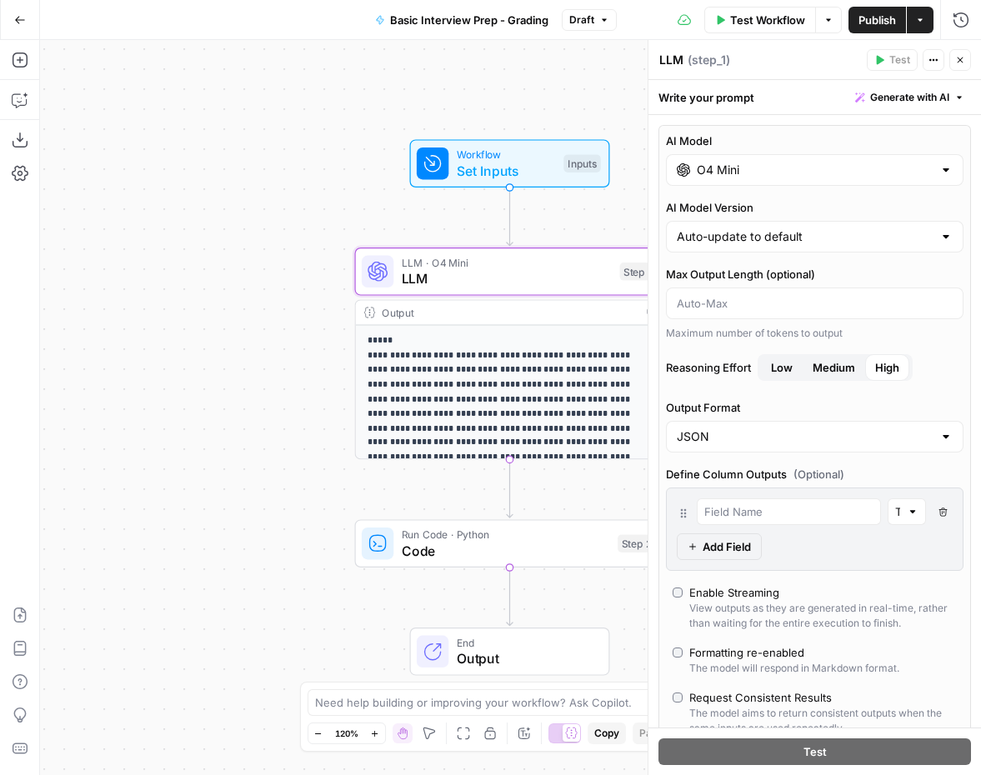
click at [213, 316] on div "**********" at bounding box center [510, 407] width 941 height 735
click at [961, 57] on icon "button" at bounding box center [960, 60] width 10 height 10
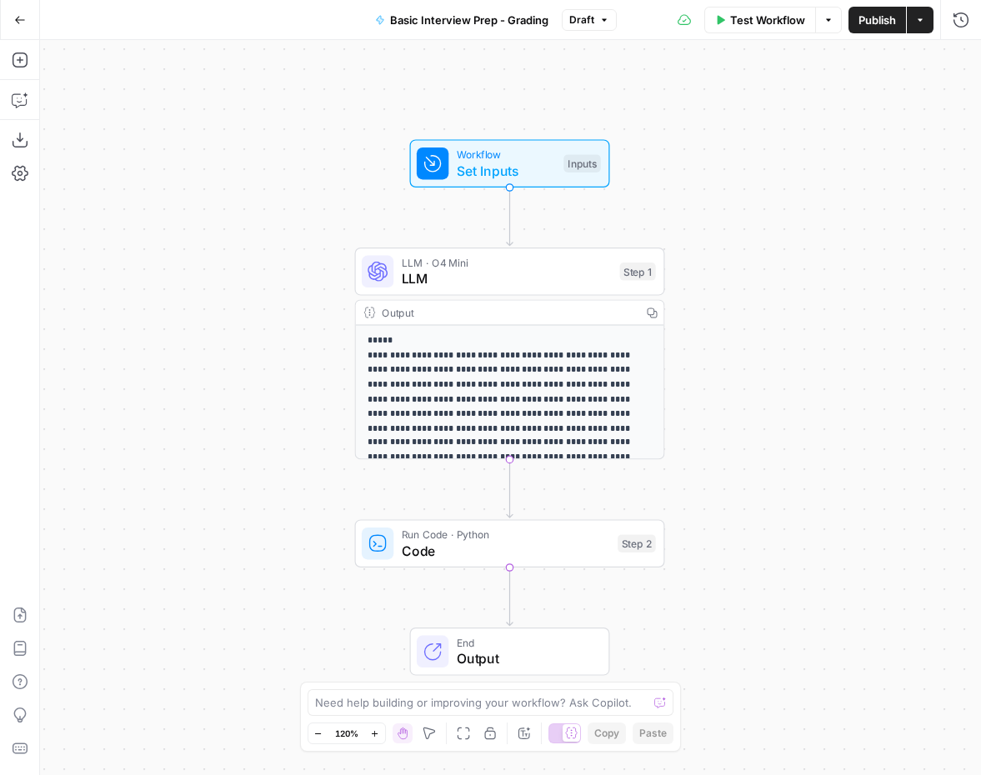
click at [12, 21] on button "Go Back" at bounding box center [20, 20] width 30 height 30
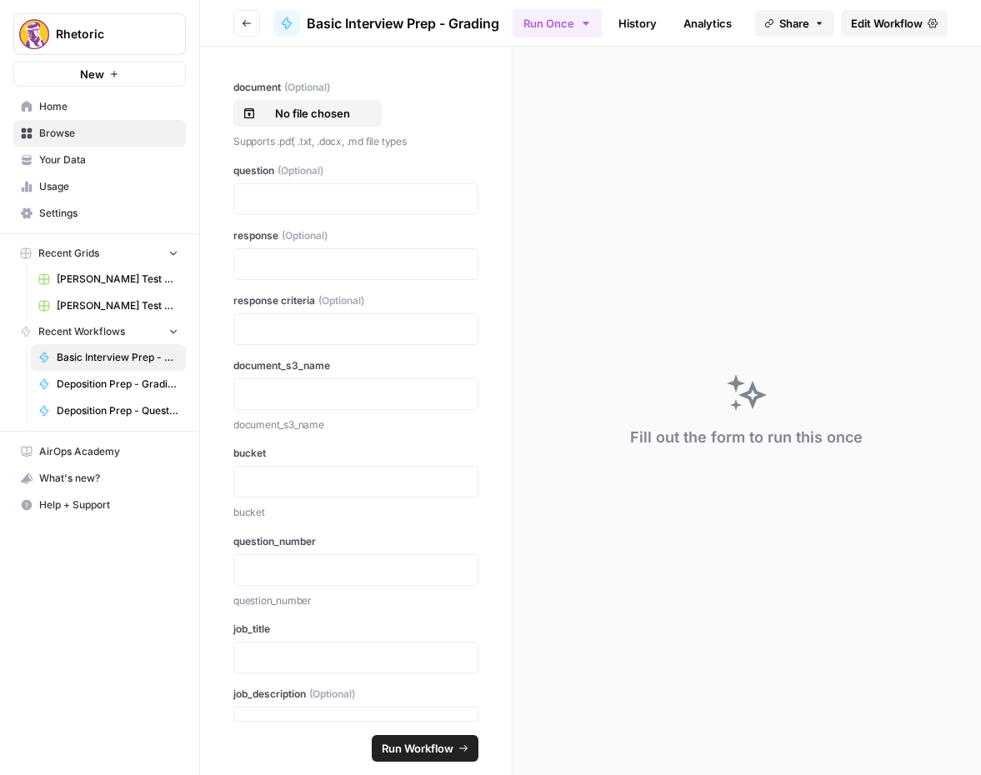
click at [250, 23] on icon "button" at bounding box center [247, 23] width 10 height 10
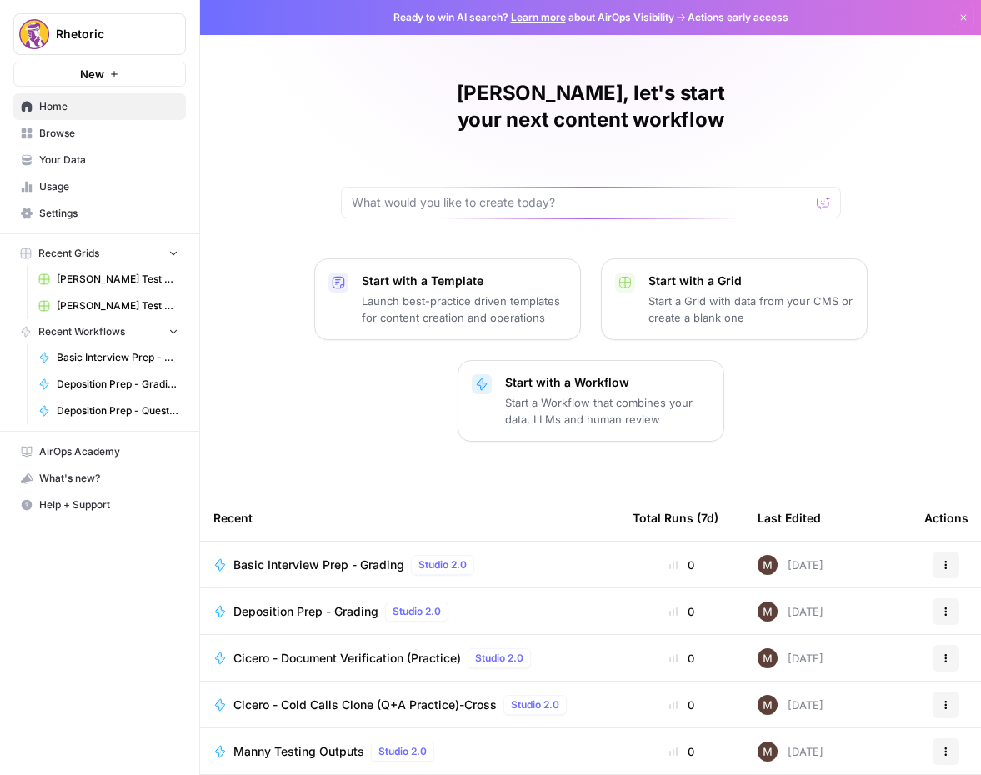
click at [335, 603] on span "Deposition Prep - Grading" at bounding box center [305, 611] width 145 height 17
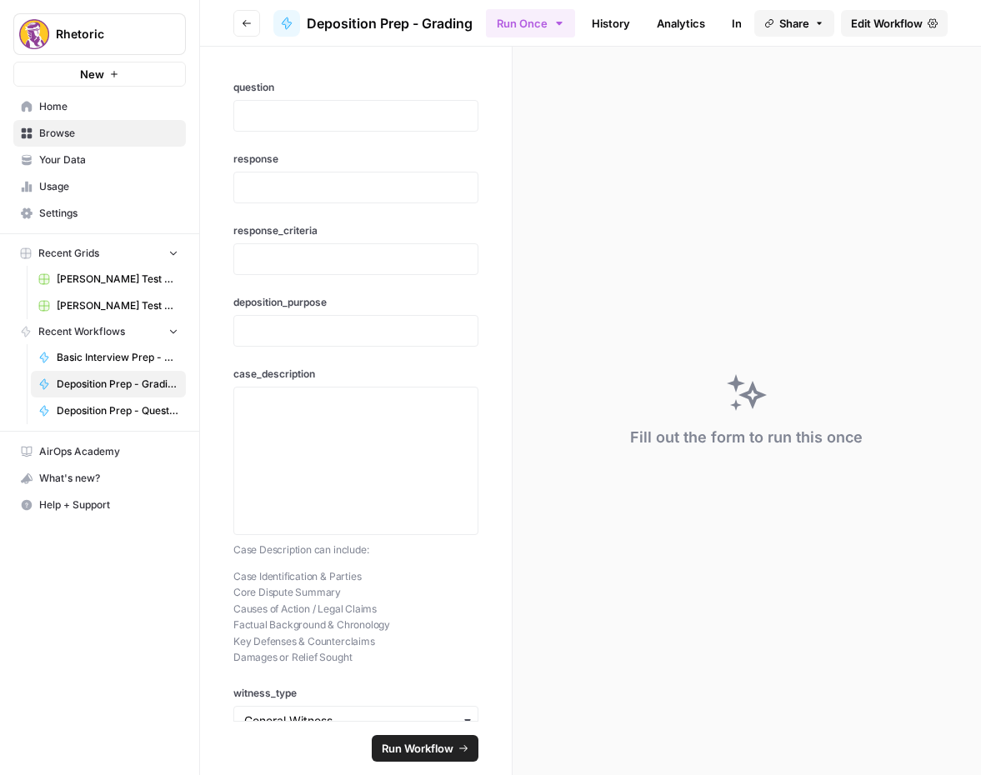
click at [866, 197] on div "Fill out the form to run this once" at bounding box center [746, 411] width 468 height 728
click at [890, 27] on span "Edit Workflow" at bounding box center [887, 23] width 72 height 17
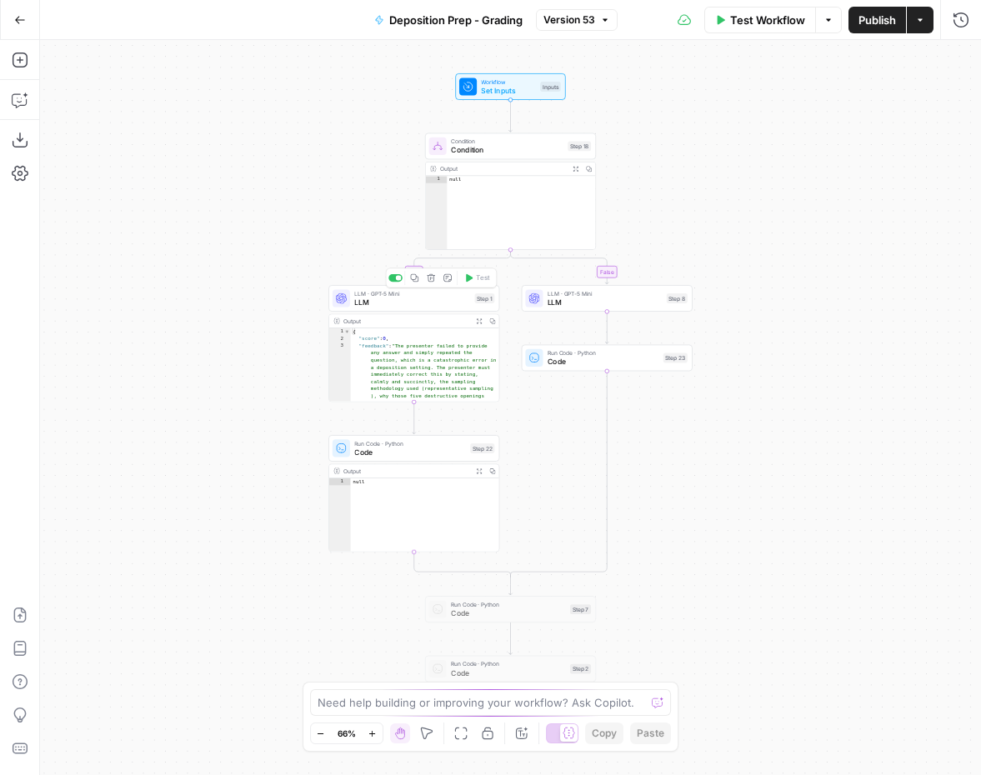
click at [399, 301] on span "LLM" at bounding box center [412, 302] width 116 height 11
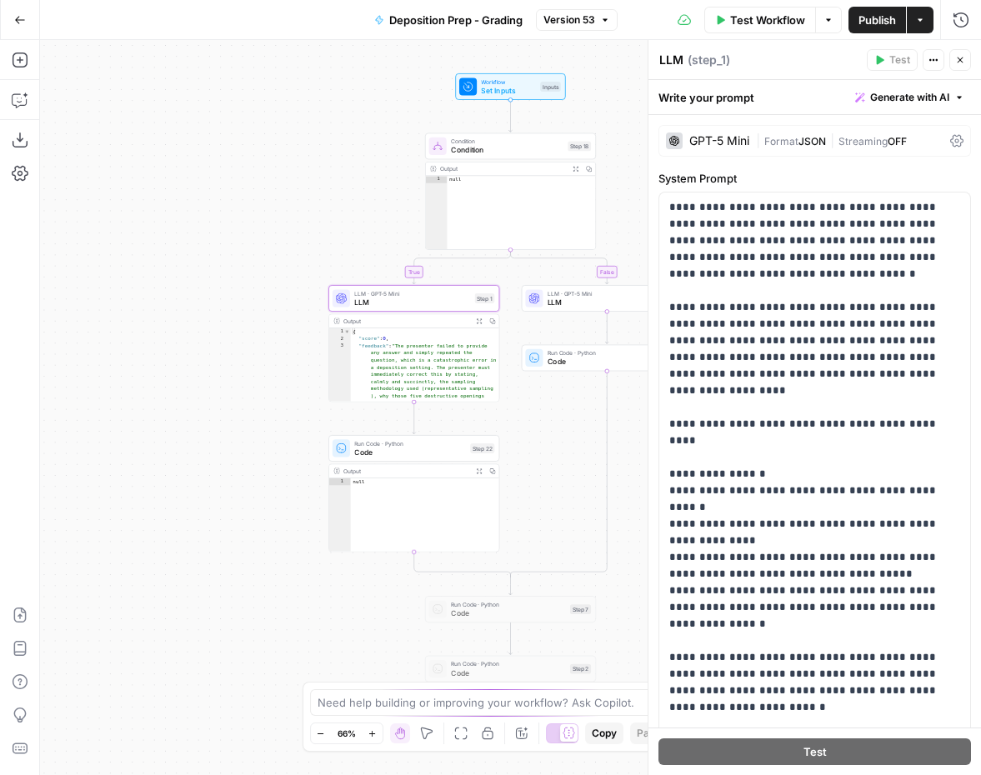
click at [732, 141] on div "GPT-5 Mini" at bounding box center [719, 141] width 60 height 12
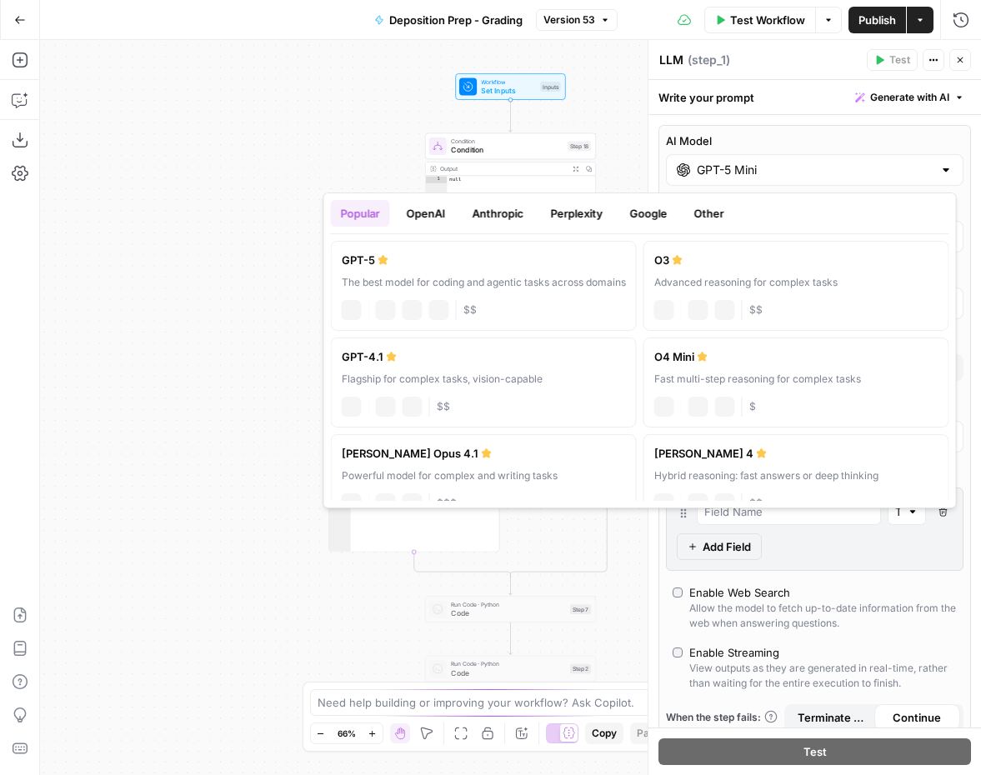
click at [785, 172] on input "GPT-5 Mini" at bounding box center [815, 170] width 236 height 17
click at [743, 142] on label "AI Model" at bounding box center [814, 140] width 297 height 17
click at [743, 162] on input "GPT-5 Mini" at bounding box center [815, 170] width 236 height 17
click at [764, 136] on label "AI Model" at bounding box center [814, 140] width 297 height 17
click at [764, 162] on input "GPT-5 Mini" at bounding box center [815, 170] width 236 height 17
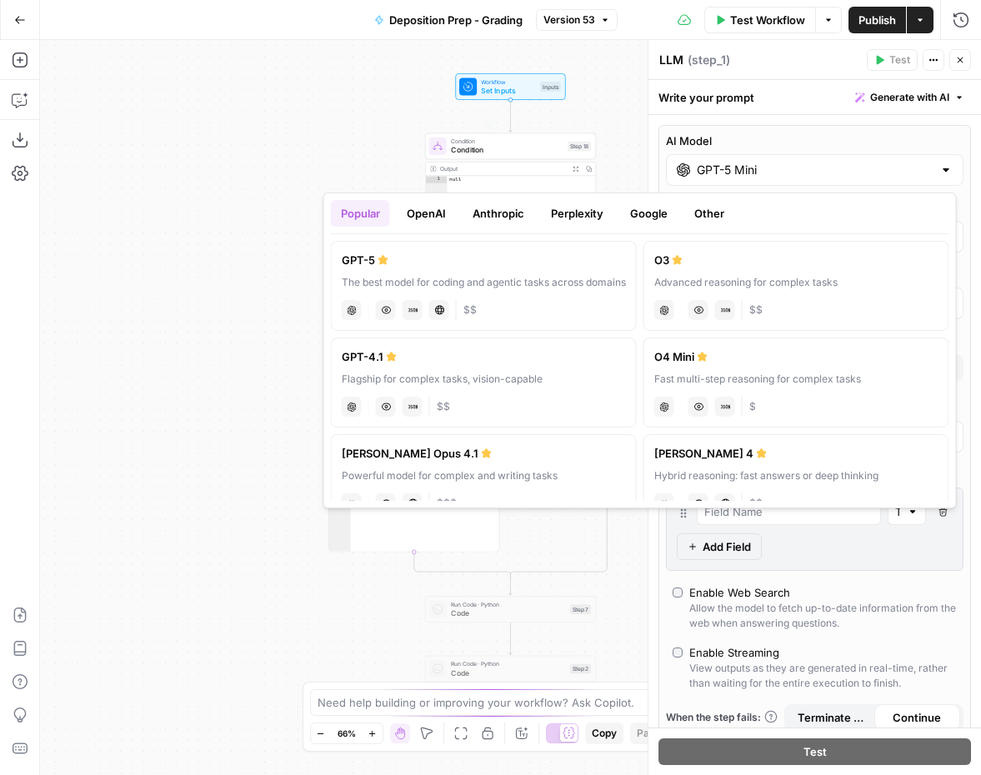
click at [219, 226] on div "true false Workflow Set Inputs Inputs Condition Condition Step 18 Copy step Del…" at bounding box center [510, 407] width 941 height 735
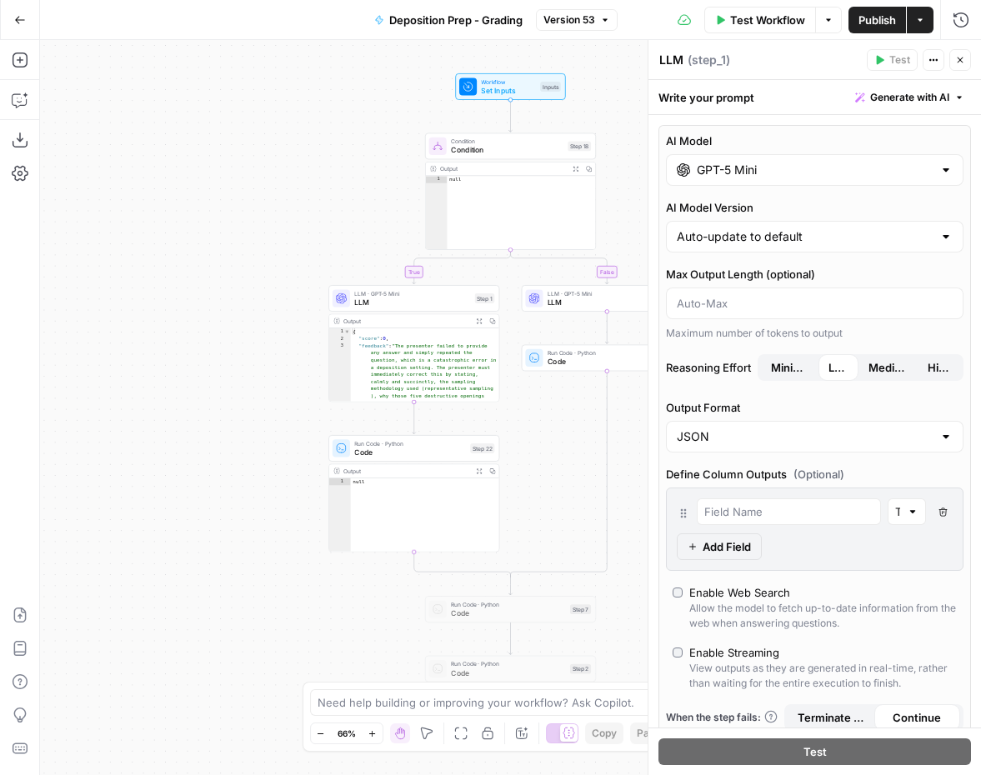
click at [872, 363] on span "Medium" at bounding box center [888, 367] width 40 height 17
click at [142, 355] on div "true false Workflow Set Inputs Inputs Condition Condition Step 18 Output Expand…" at bounding box center [510, 407] width 941 height 735
click at [573, 312] on div "true false Workflow Set Inputs Inputs Condition Condition Step 18 Output Expand…" at bounding box center [510, 407] width 941 height 735
click at [577, 303] on span "LLM" at bounding box center [604, 302] width 115 height 11
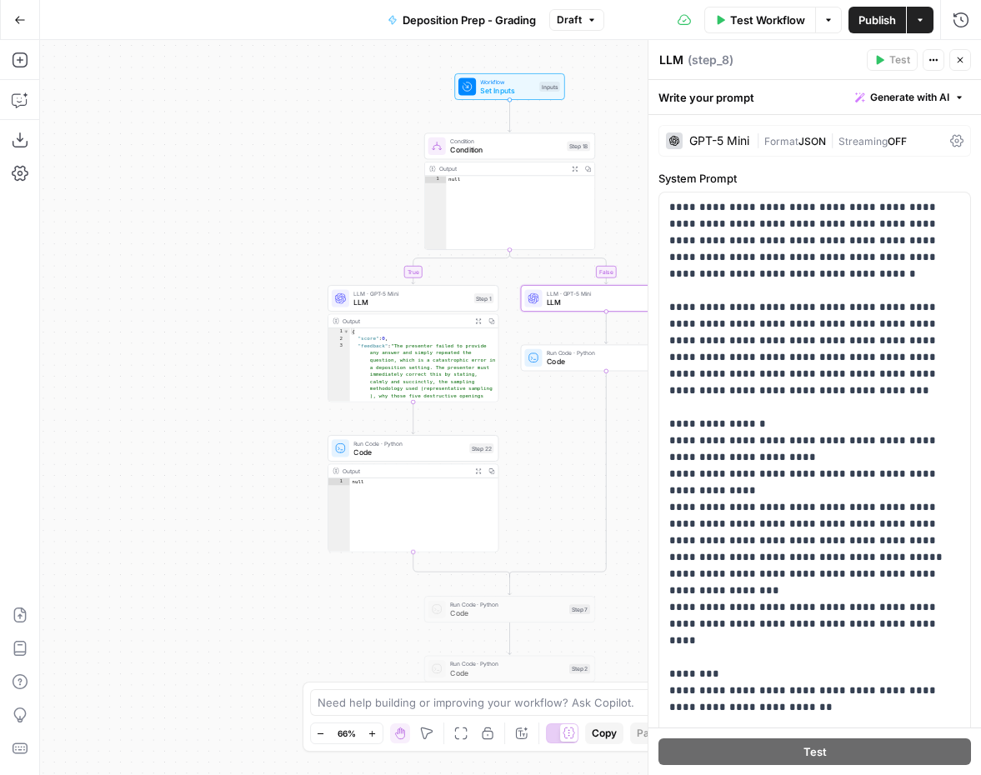
click at [737, 134] on div "GPT-5 Mini" at bounding box center [707, 140] width 83 height 17
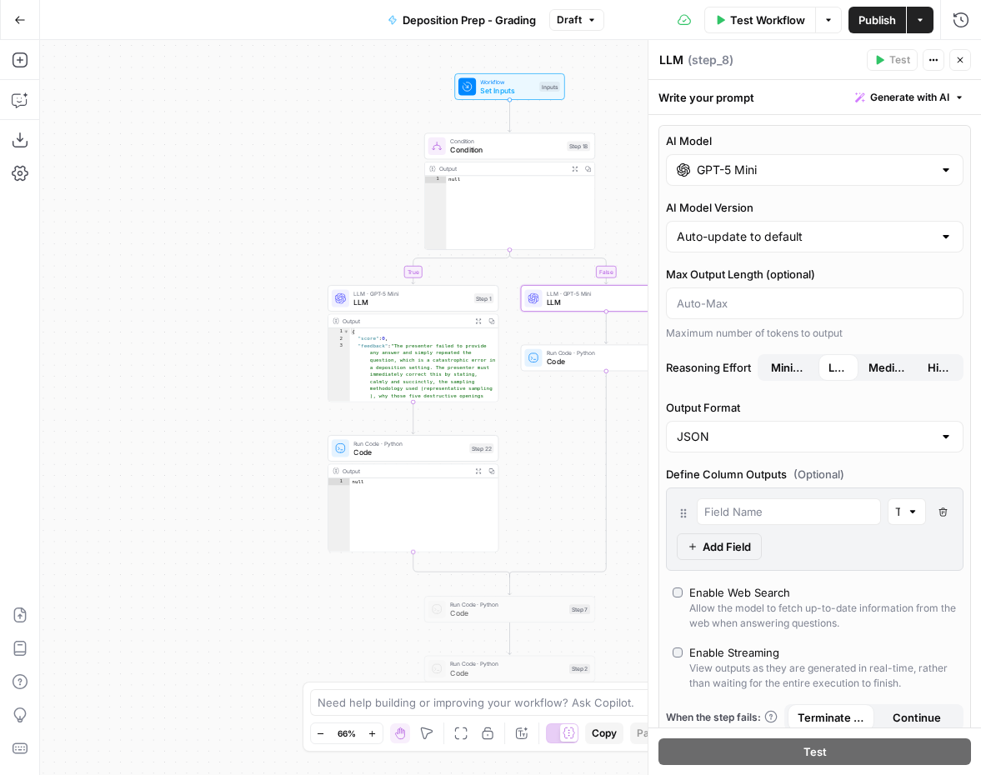
click at [875, 361] on span "Medium" at bounding box center [888, 367] width 40 height 17
click at [195, 267] on div "true false Workflow Set Inputs Inputs Condition Condition Step 18 Output Expand…" at bounding box center [510, 407] width 941 height 735
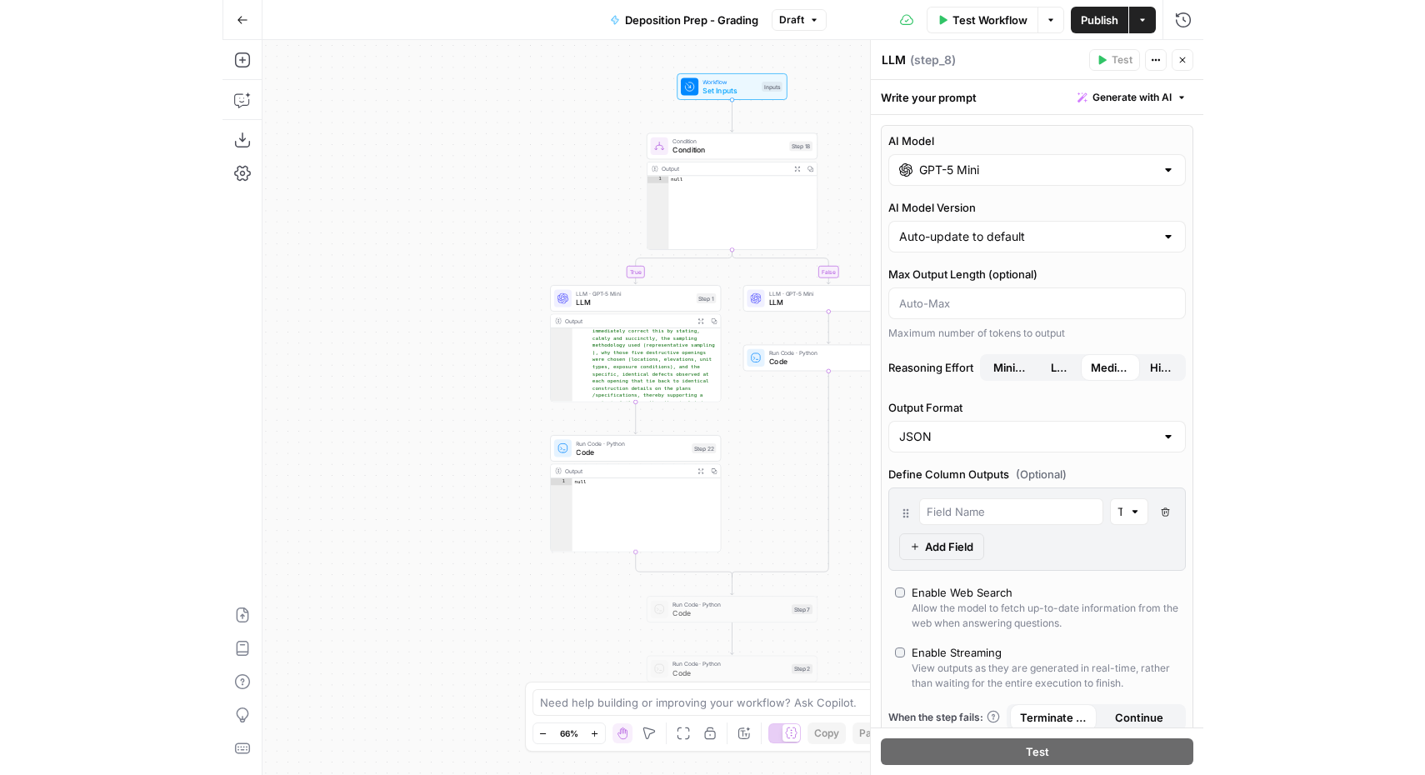
scroll to position [67, 0]
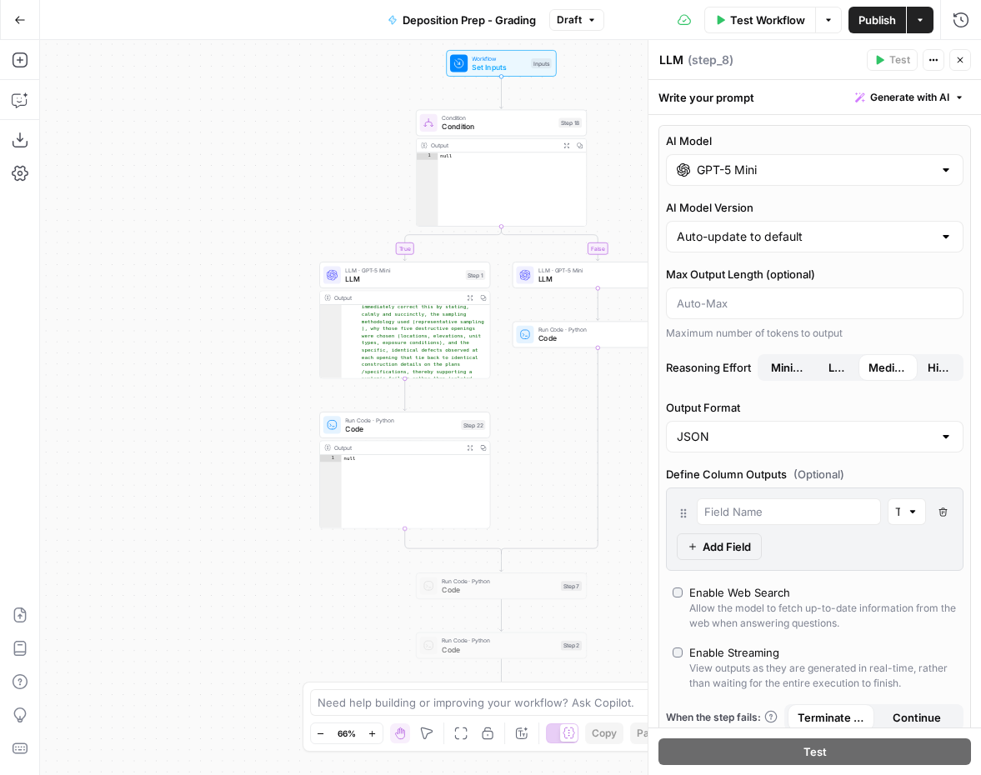
click at [127, 404] on div "true false Workflow Set Inputs Inputs Condition Condition Step 18 Output Expand…" at bounding box center [510, 407] width 941 height 735
click at [621, 164] on div "true false Workflow Set Inputs Inputs Condition Condition Step 18 Output Expand…" at bounding box center [510, 407] width 941 height 735
click at [894, 17] on span "Publish" at bounding box center [876, 20] width 37 height 17
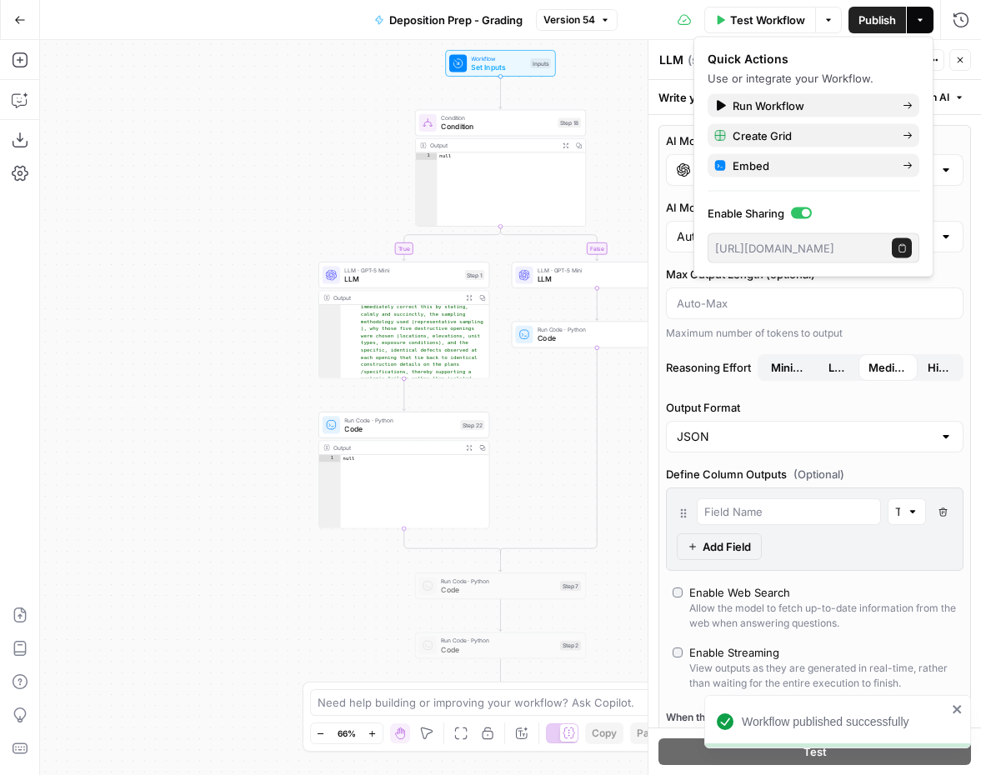
click at [285, 182] on div "true false Workflow Set Inputs Inputs Condition Condition Step 18 Output Expand…" at bounding box center [510, 407] width 941 height 735
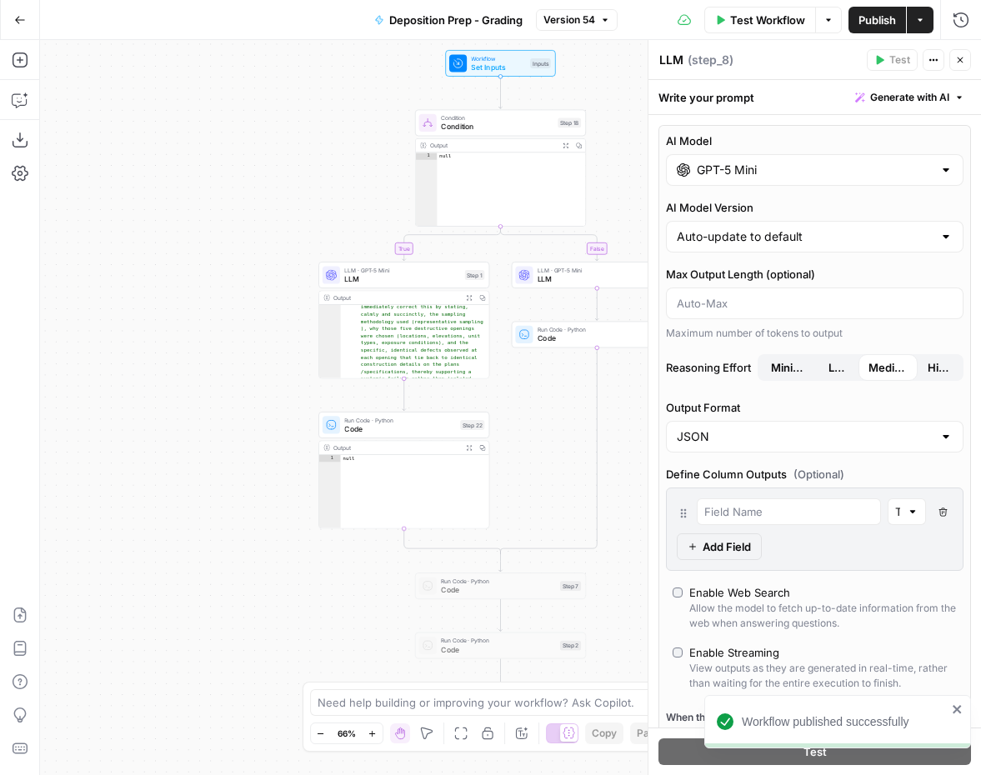
click at [27, 27] on button "Go Back" at bounding box center [20, 20] width 30 height 30
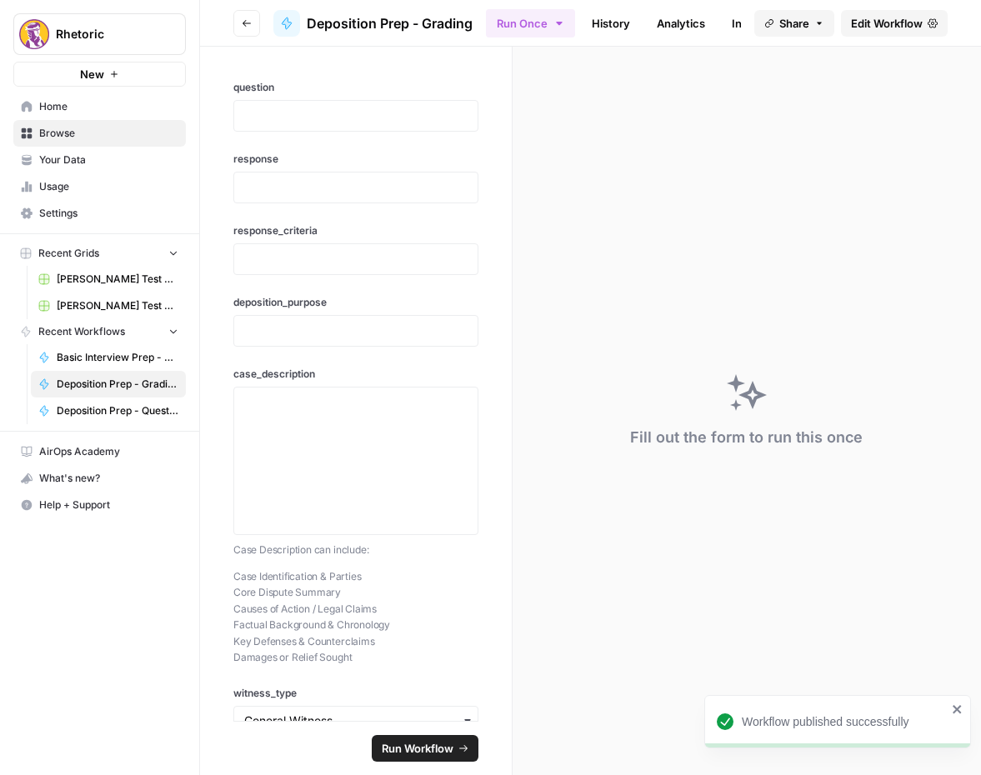
click at [244, 20] on icon "button" at bounding box center [247, 23] width 10 height 10
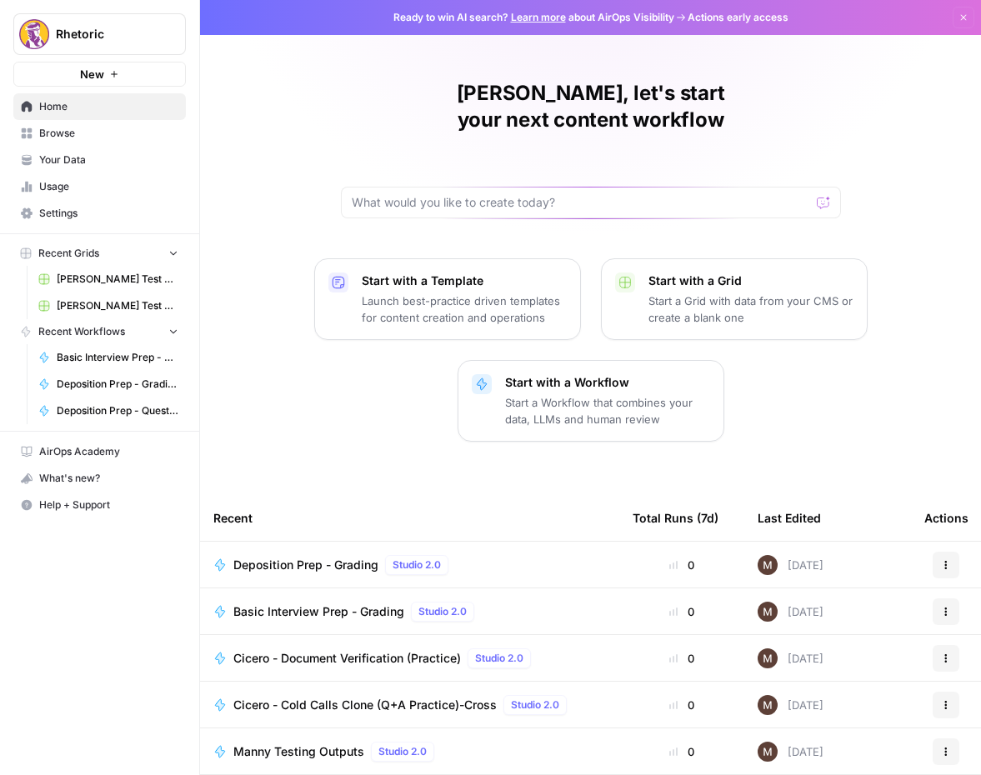
click at [317, 603] on span "Basic Interview Prep - Grading" at bounding box center [318, 611] width 171 height 17
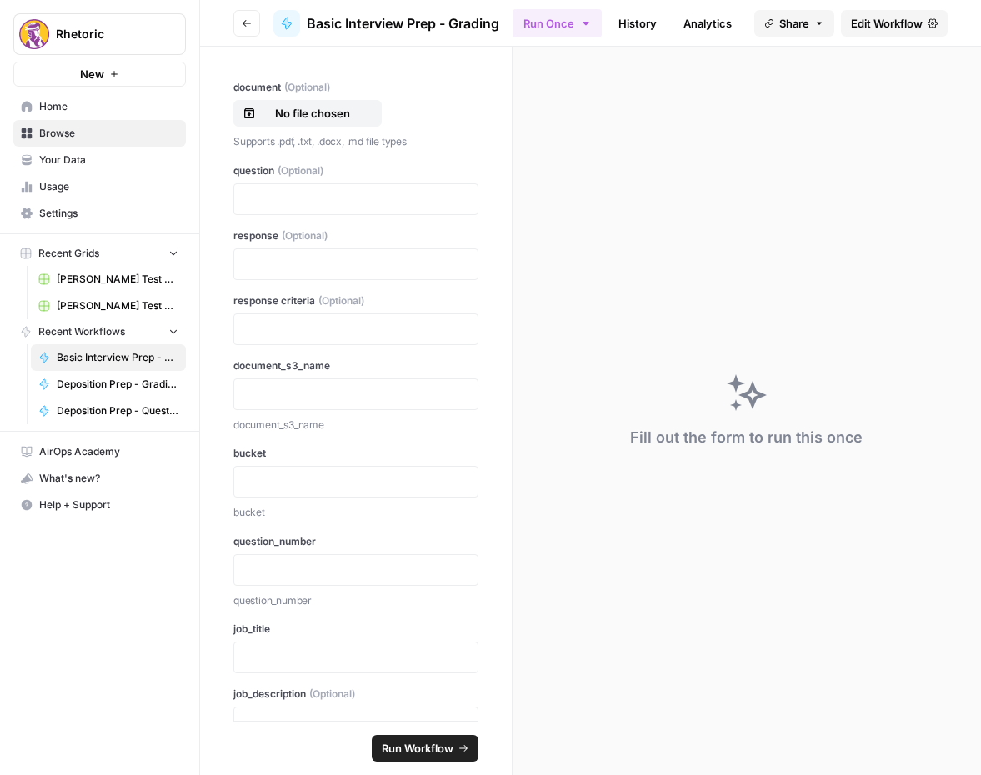
click at [917, 26] on span "Edit Workflow" at bounding box center [887, 23] width 72 height 17
